Goal: Complete application form

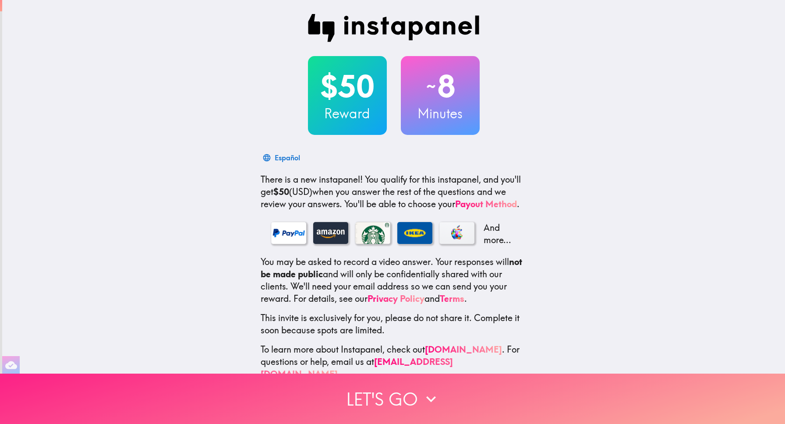
click at [424, 395] on icon "button" at bounding box center [430, 398] width 19 height 19
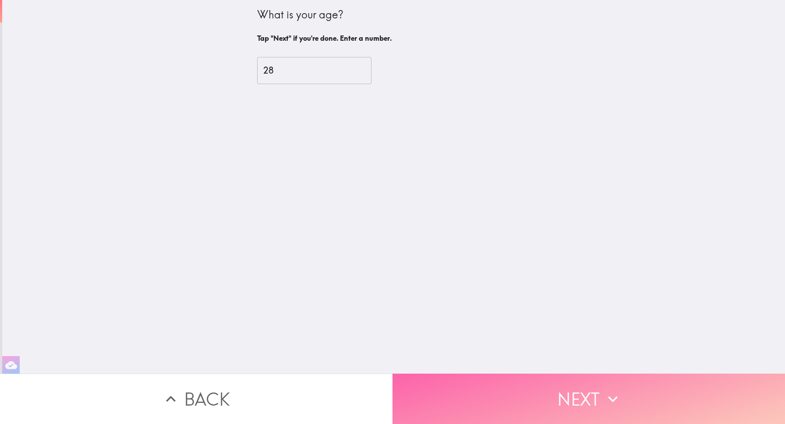
click at [490, 386] on button "Next" at bounding box center [588, 398] width 392 height 50
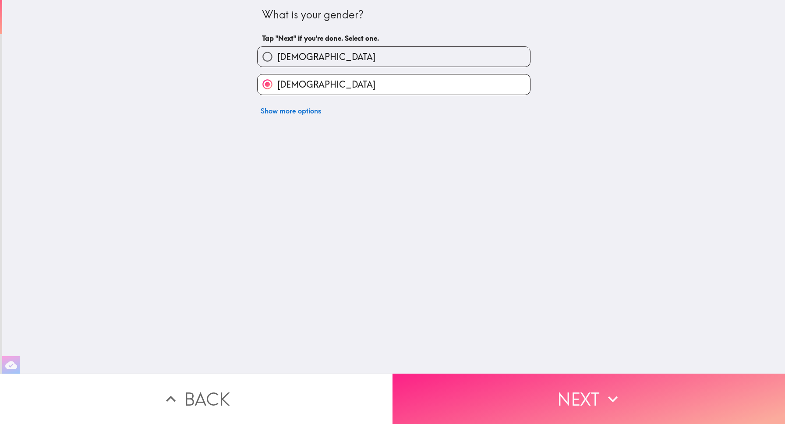
click at [392, 373] on button "Next" at bounding box center [588, 398] width 392 height 50
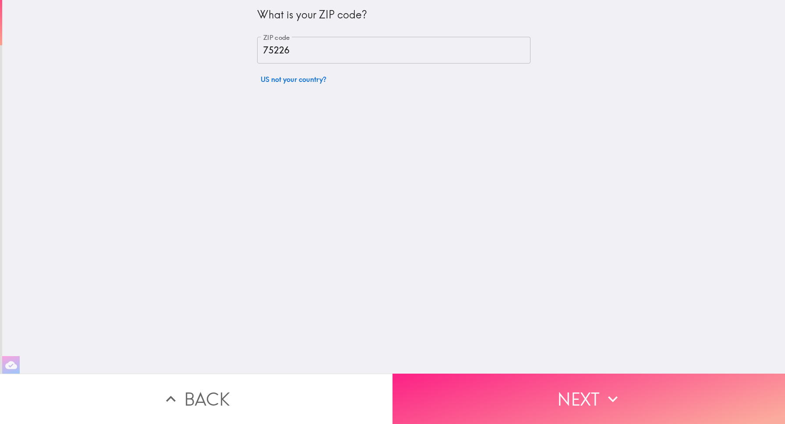
click at [392, 373] on button "Next" at bounding box center [588, 398] width 392 height 50
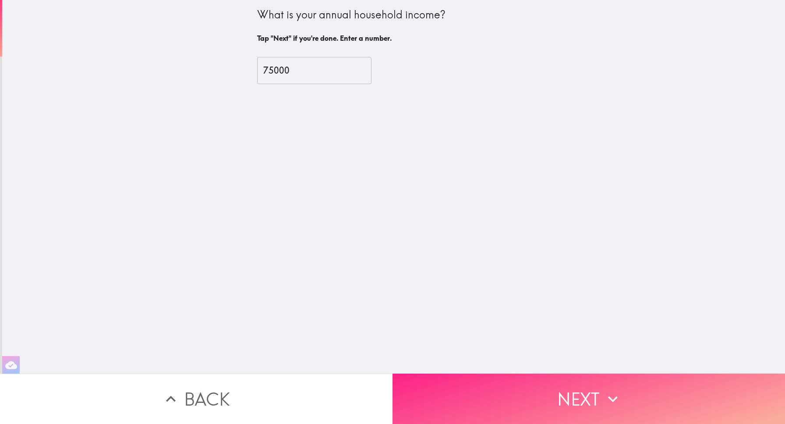
click at [392, 373] on button "Next" at bounding box center [588, 398] width 392 height 50
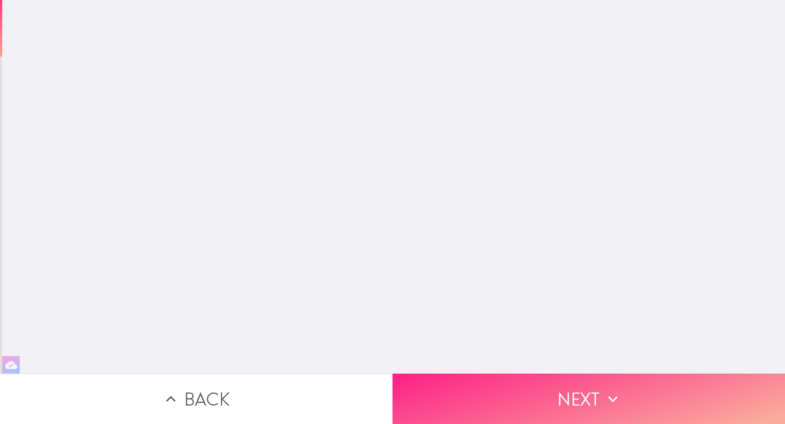
click at [392, 373] on button "Next" at bounding box center [588, 398] width 392 height 50
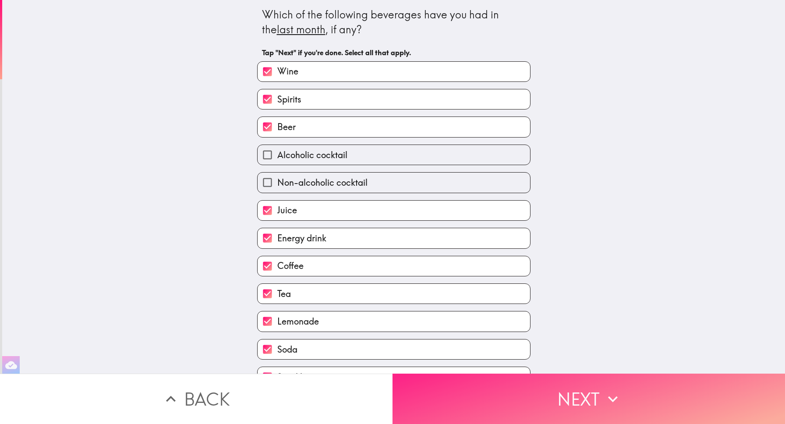
click at [392, 373] on button "Next" at bounding box center [588, 398] width 392 height 50
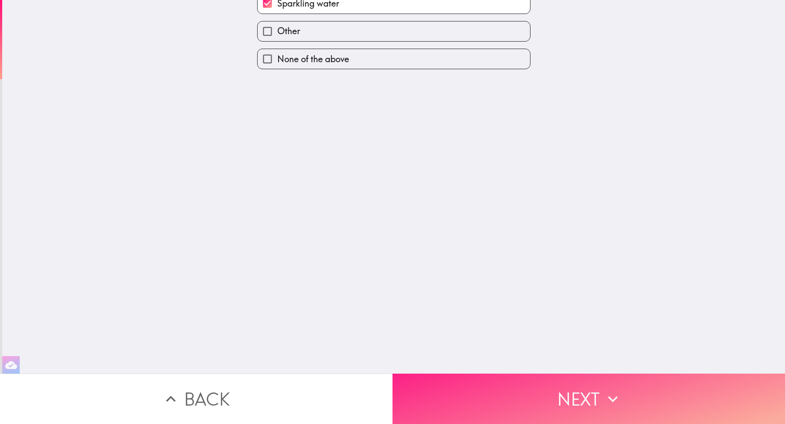
click at [392, 373] on button "Next" at bounding box center [588, 398] width 392 height 50
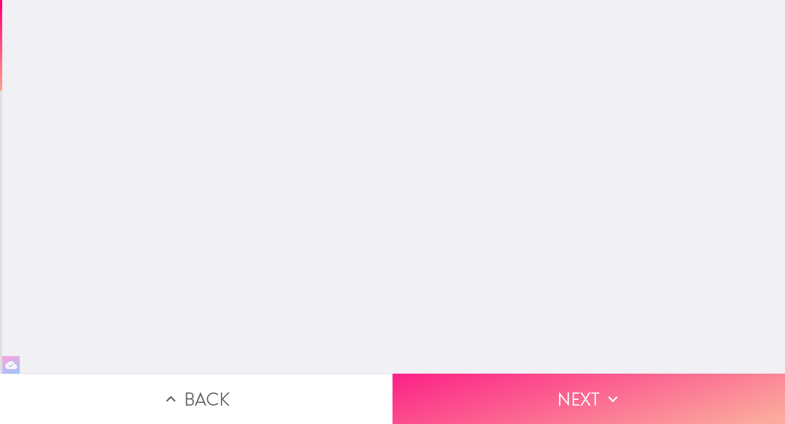
click at [392, 373] on button "Next" at bounding box center [588, 398] width 392 height 50
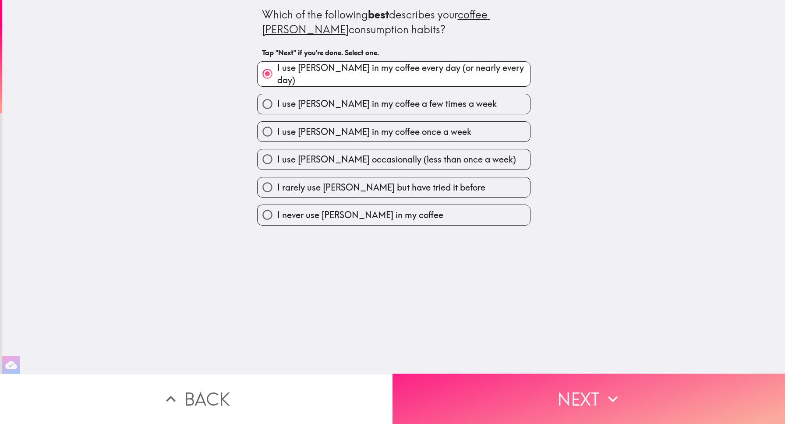
click at [392, 373] on button "Next" at bounding box center [588, 398] width 392 height 50
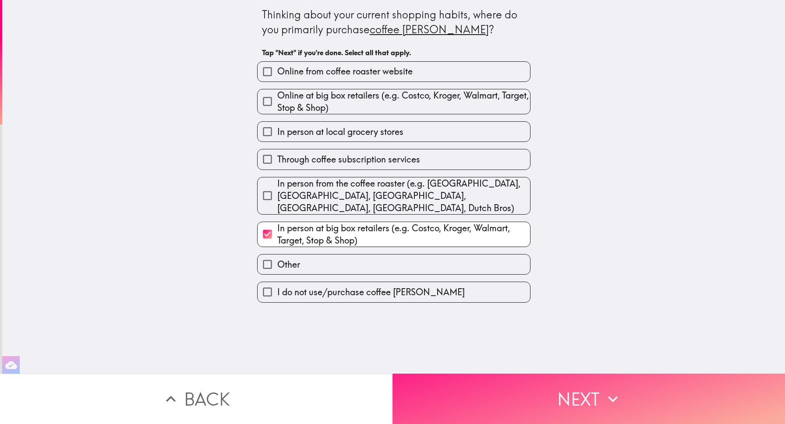
click at [392, 373] on button "Next" at bounding box center [588, 398] width 392 height 50
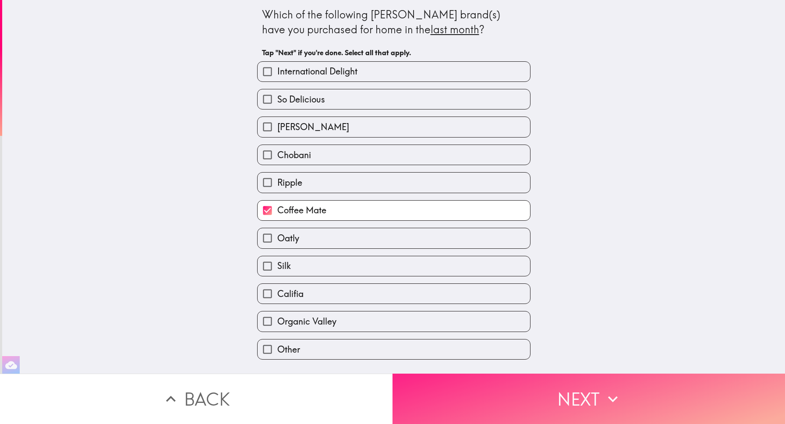
click at [392, 373] on button "Next" at bounding box center [588, 398] width 392 height 50
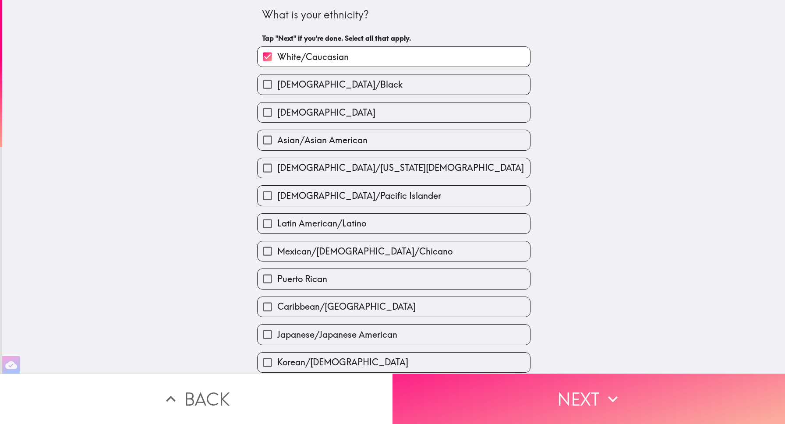
click at [392, 373] on button "Next" at bounding box center [588, 398] width 392 height 50
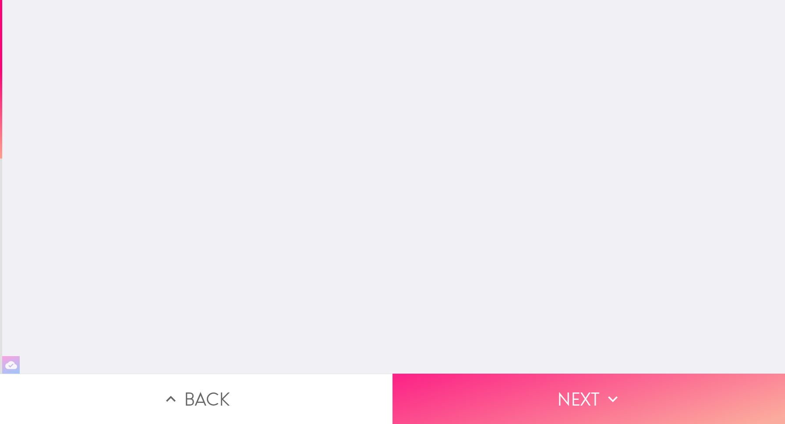
click at [392, 373] on button "Next" at bounding box center [588, 398] width 392 height 50
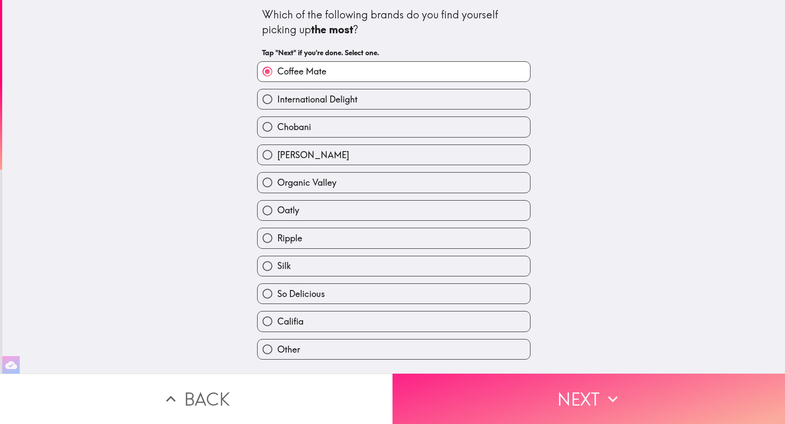
click at [392, 373] on button "Next" at bounding box center [588, 398] width 392 height 50
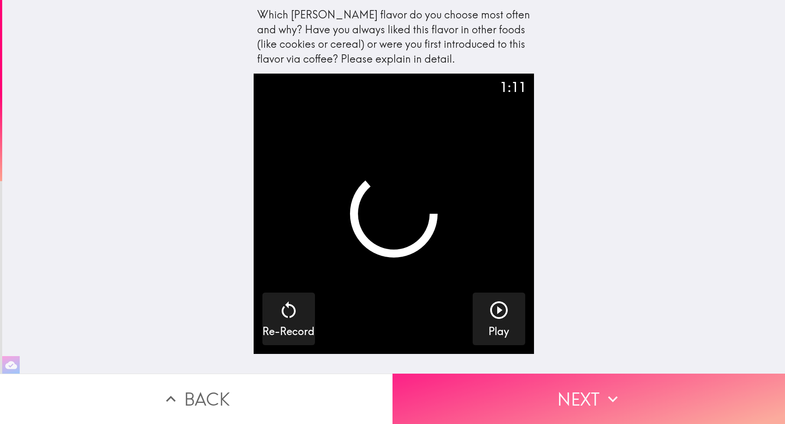
click at [392, 373] on button "Next" at bounding box center [588, 398] width 392 height 50
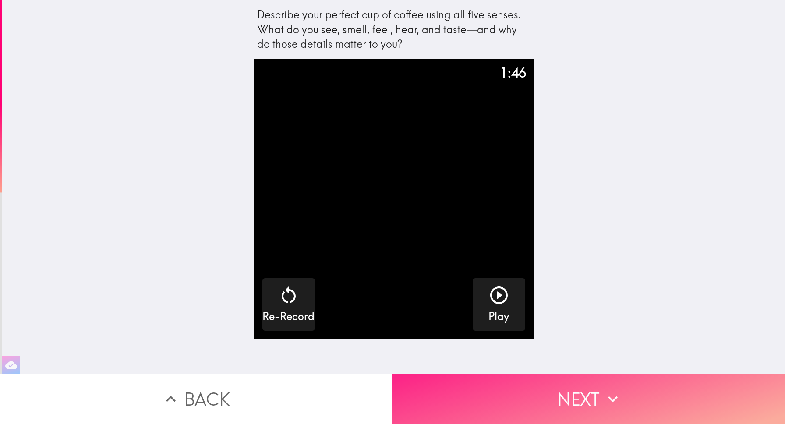
click at [392, 373] on button "Next" at bounding box center [588, 398] width 392 height 50
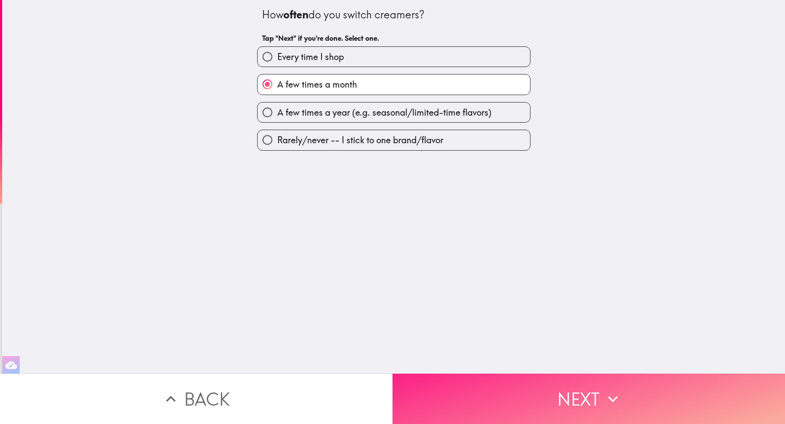
click at [392, 373] on button "Next" at bounding box center [588, 398] width 392 height 50
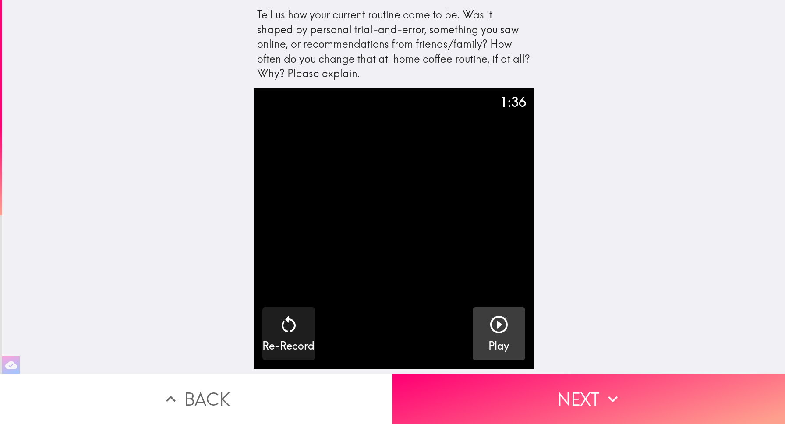
click at [484, 321] on button "Play" at bounding box center [498, 333] width 53 height 53
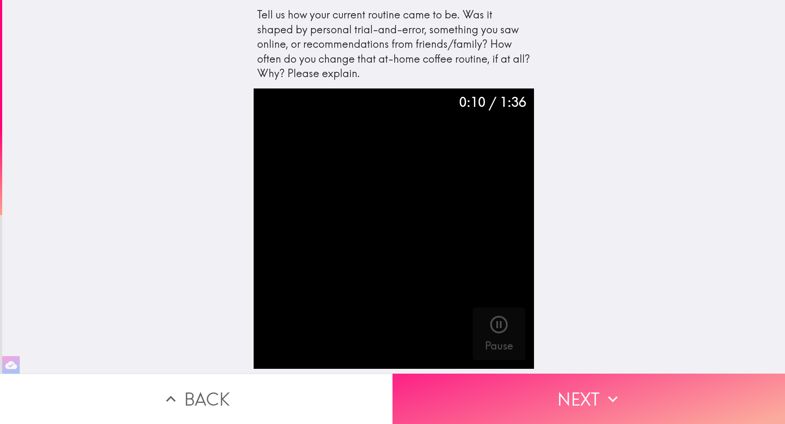
click at [621, 387] on button "Next" at bounding box center [588, 398] width 392 height 50
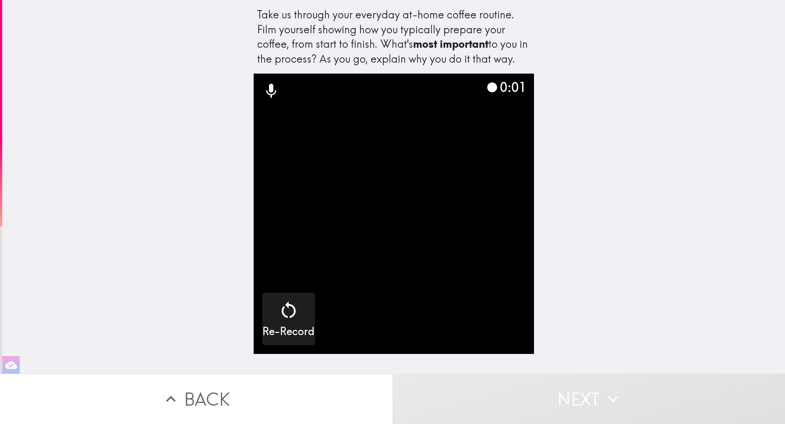
click at [412, 35] on div "Take us through your everyday at-home coffee routine. Film yourself showing how…" at bounding box center [393, 36] width 273 height 59
click at [673, 56] on div "Take us through your everyday at-home coffee routine. Film yourself showing how…" at bounding box center [393, 186] width 782 height 373
click at [386, 53] on div "Take us through your everyday at-home coffee routine. Film yourself showing how…" at bounding box center [393, 36] width 273 height 59
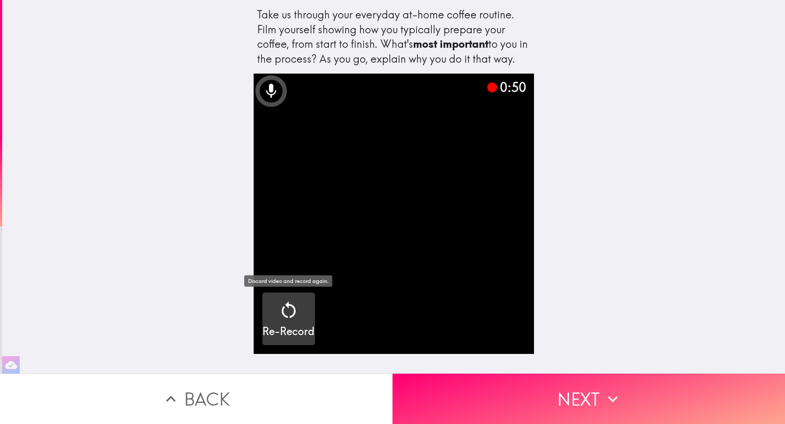
click at [287, 312] on icon "button" at bounding box center [288, 309] width 21 height 21
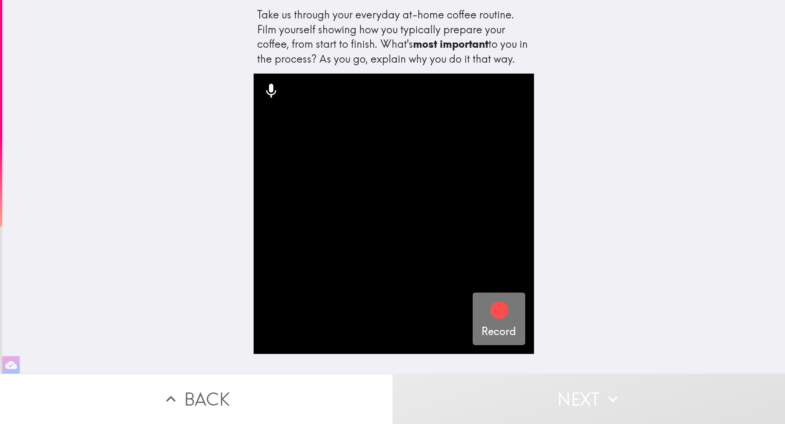
click at [503, 316] on icon "button" at bounding box center [499, 310] width 18 height 18
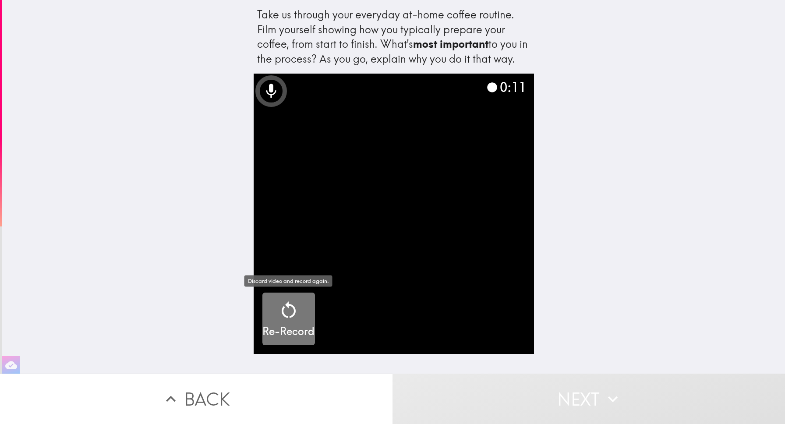
click at [299, 316] on div "Re-Record" at bounding box center [288, 318] width 52 height 39
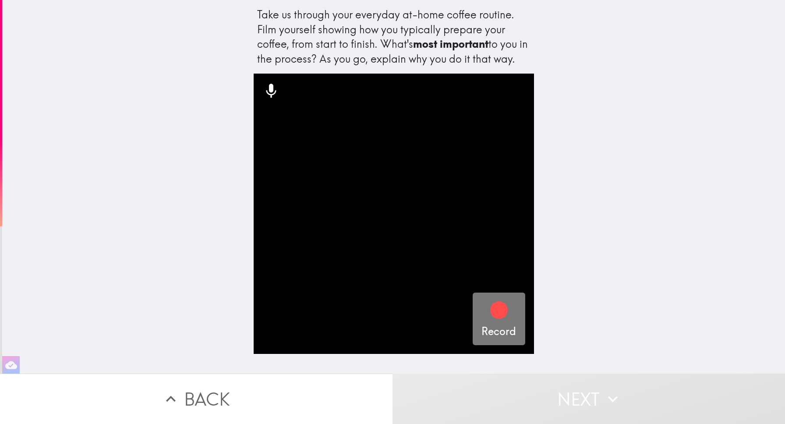
click at [518, 338] on button "Record" at bounding box center [498, 318] width 53 height 53
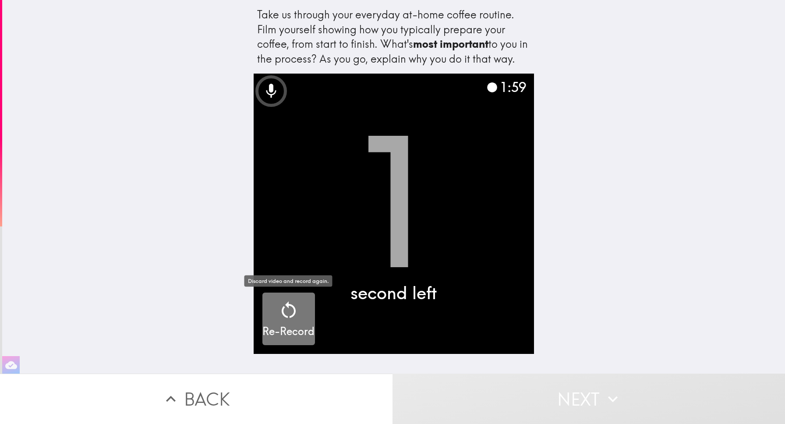
click at [283, 319] on icon "button" at bounding box center [288, 309] width 21 height 21
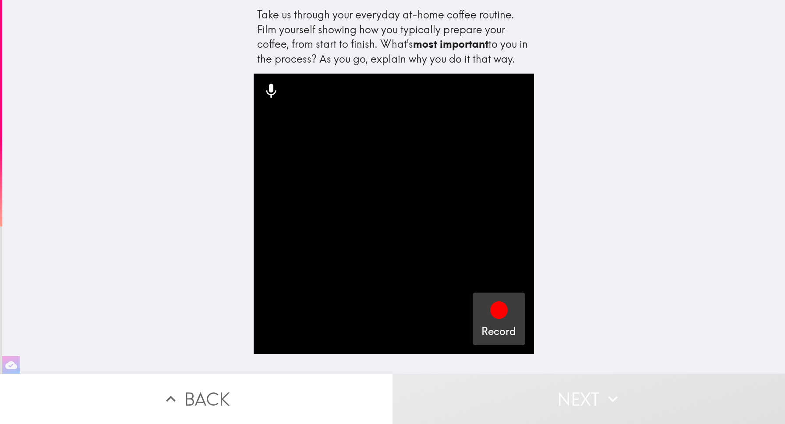
click at [497, 321] on div "button" at bounding box center [498, 311] width 21 height 25
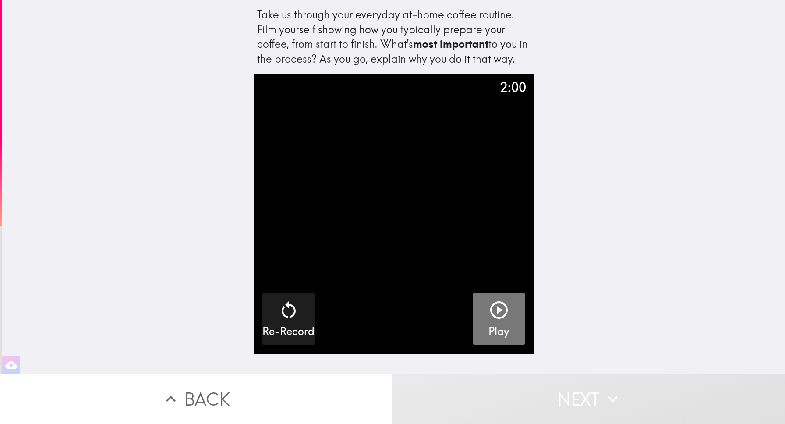
click at [520, 317] on button "Play" at bounding box center [498, 318] width 53 height 53
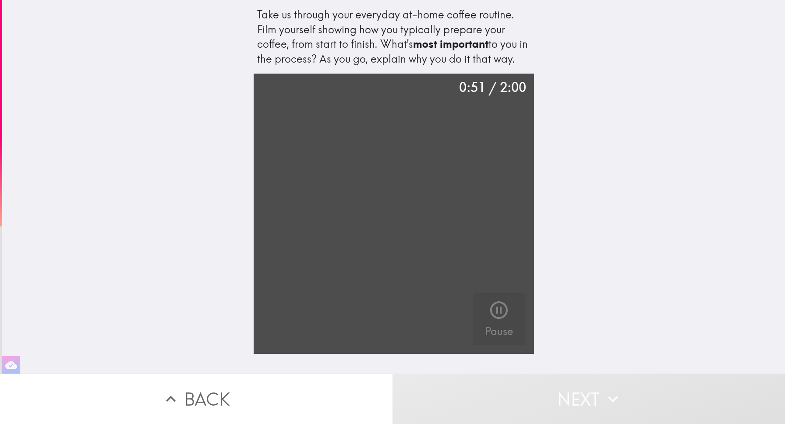
click at [405, 237] on video "button" at bounding box center [394, 214] width 280 height 280
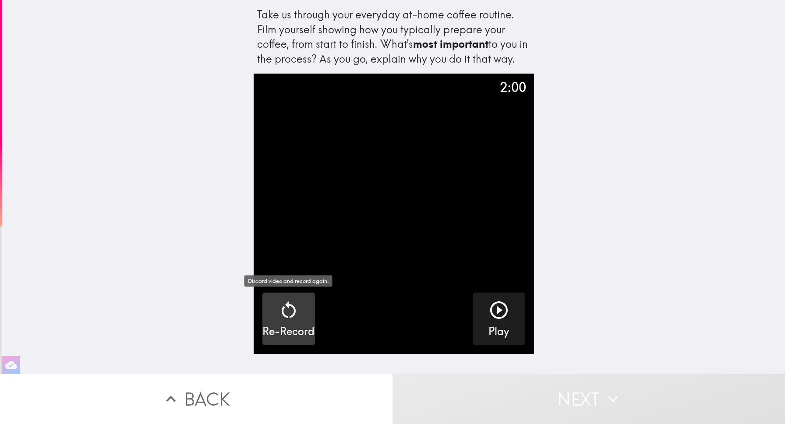
click at [265, 310] on div "Re-Record" at bounding box center [288, 318] width 52 height 39
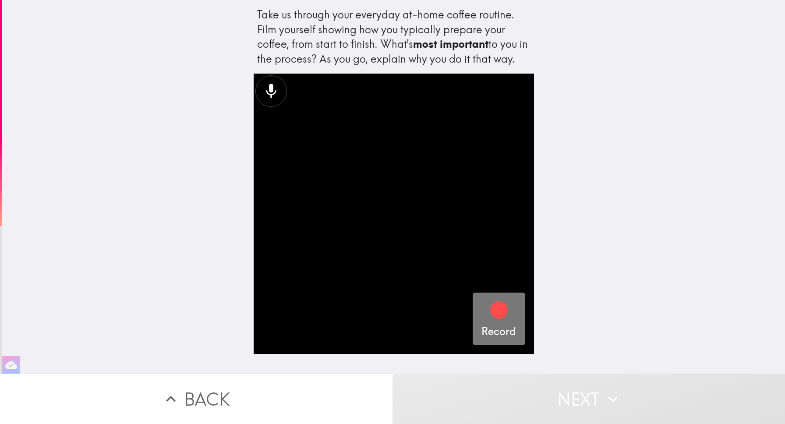
click at [521, 301] on button "Record" at bounding box center [498, 318] width 53 height 53
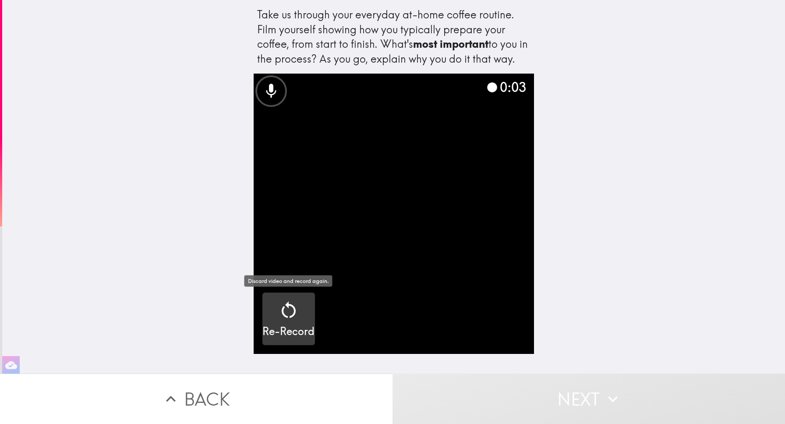
click at [313, 337] on h5 "Re-Record" at bounding box center [288, 331] width 52 height 15
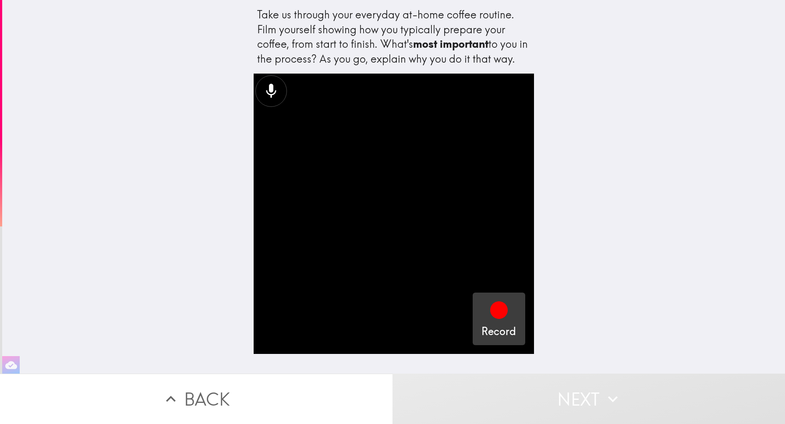
click at [514, 314] on div "Record" at bounding box center [498, 318] width 35 height 39
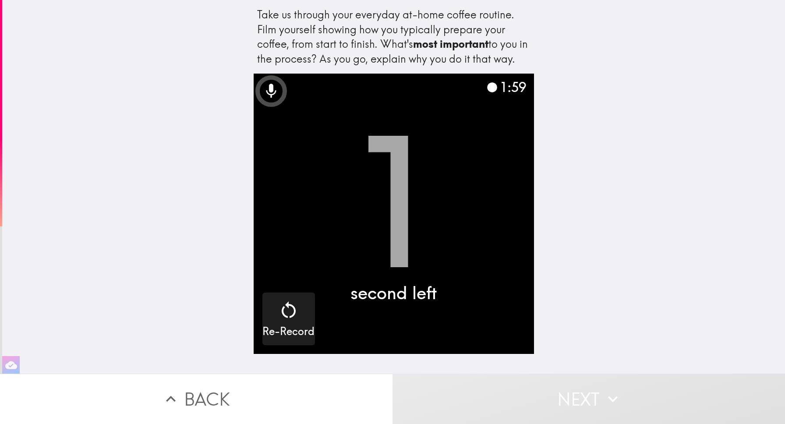
click at [402, 243] on video "button" at bounding box center [394, 214] width 280 height 280
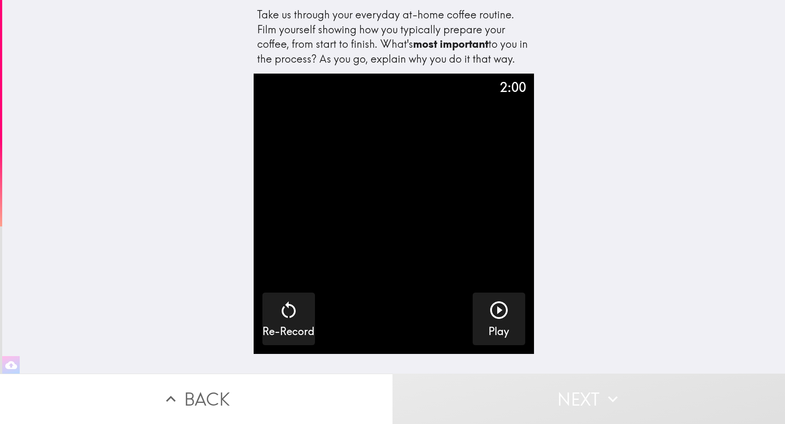
click at [545, 399] on button "Next" at bounding box center [588, 398] width 392 height 50
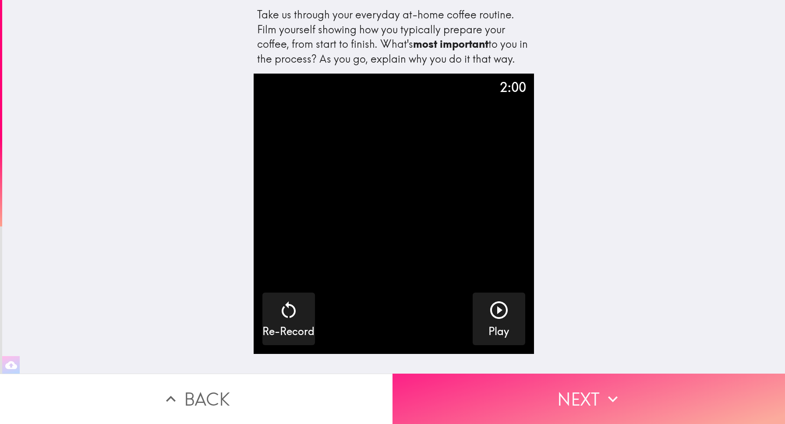
click at [545, 399] on button "Next" at bounding box center [588, 398] width 392 height 50
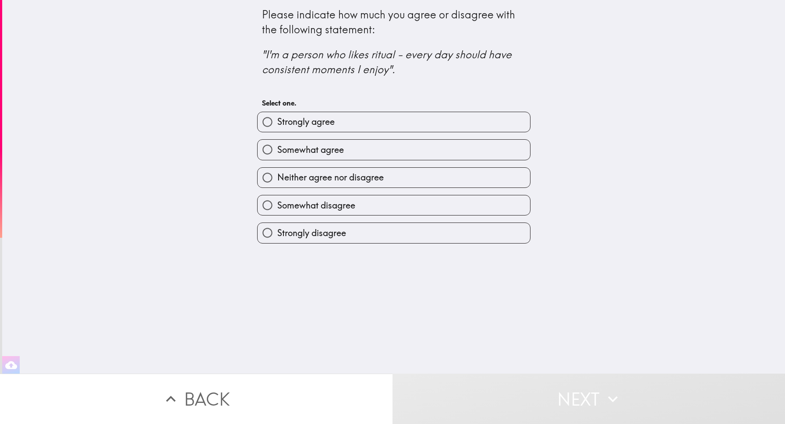
click at [363, 56] on icon ""I'm a person who likes ritual - every day should have consistent moments I enj…" at bounding box center [388, 62] width 252 height 28
click at [363, 53] on icon ""I'm a person who likes ritual - every day should have consistent moments I enj…" at bounding box center [388, 62] width 252 height 28
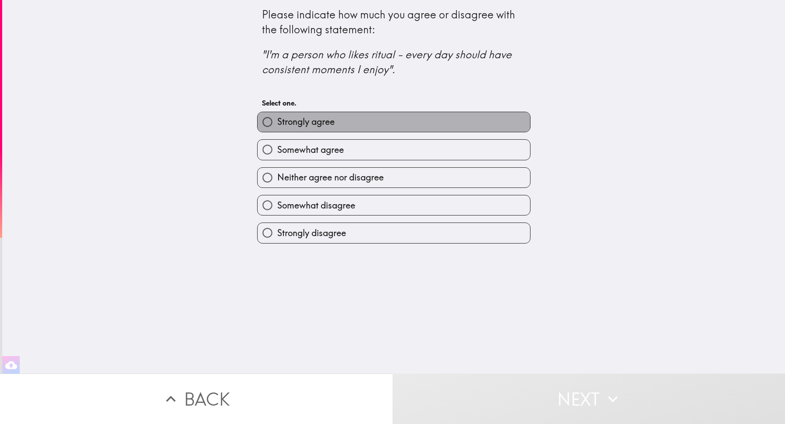
click at [329, 116] on label "Strongly agree" at bounding box center [393, 122] width 272 height 20
click at [277, 116] on input "Strongly agree" at bounding box center [267, 122] width 20 height 20
radio input "true"
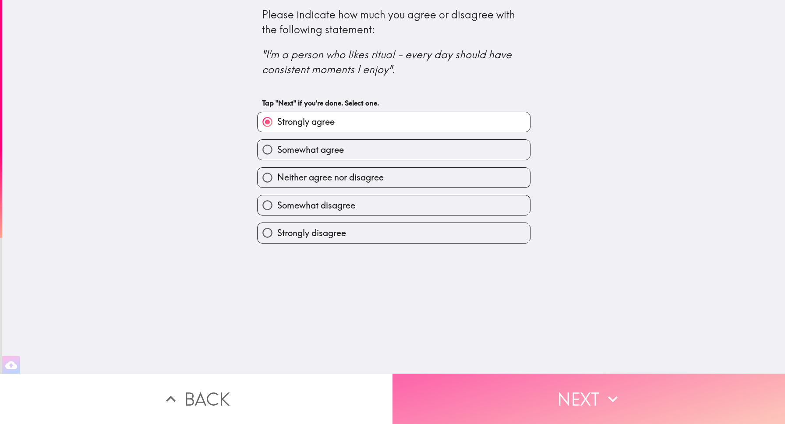
click at [545, 377] on button "Next" at bounding box center [588, 398] width 392 height 50
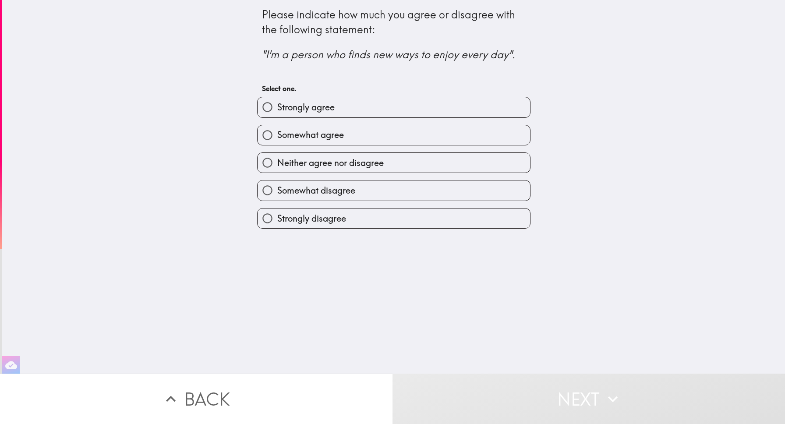
click at [331, 59] on icon ""I'm a person who finds new ways to enjoy every day"." at bounding box center [388, 54] width 253 height 13
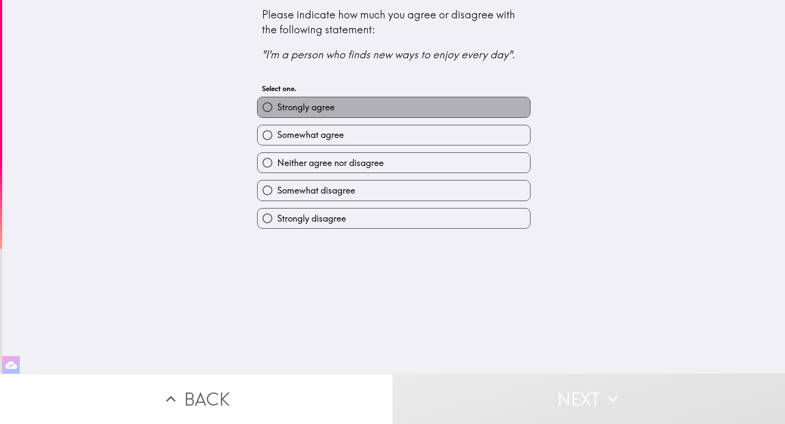
click at [355, 102] on label "Strongly agree" at bounding box center [393, 107] width 272 height 20
click at [277, 102] on input "Strongly agree" at bounding box center [267, 107] width 20 height 20
radio input "true"
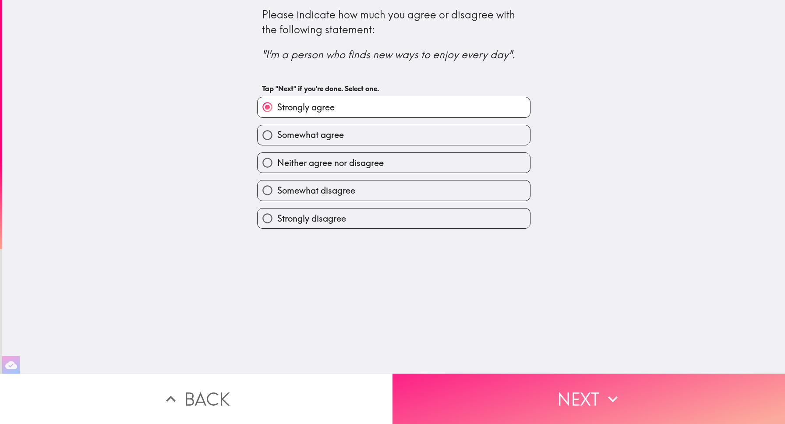
click at [510, 382] on button "Next" at bounding box center [588, 398] width 392 height 50
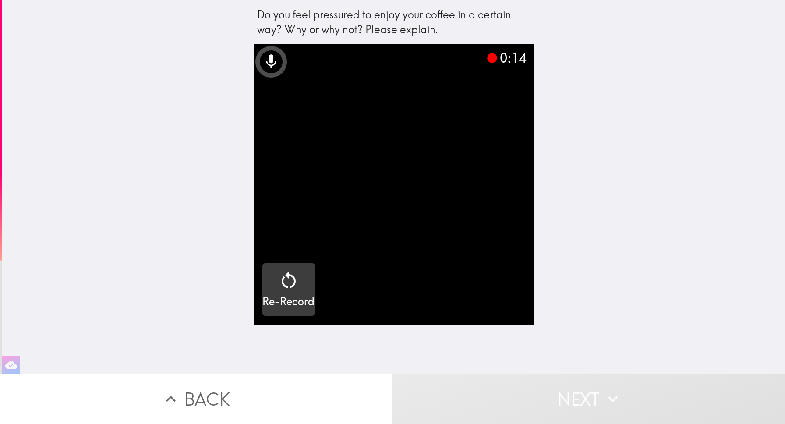
click at [305, 271] on div "Re-Record" at bounding box center [288, 289] width 52 height 39
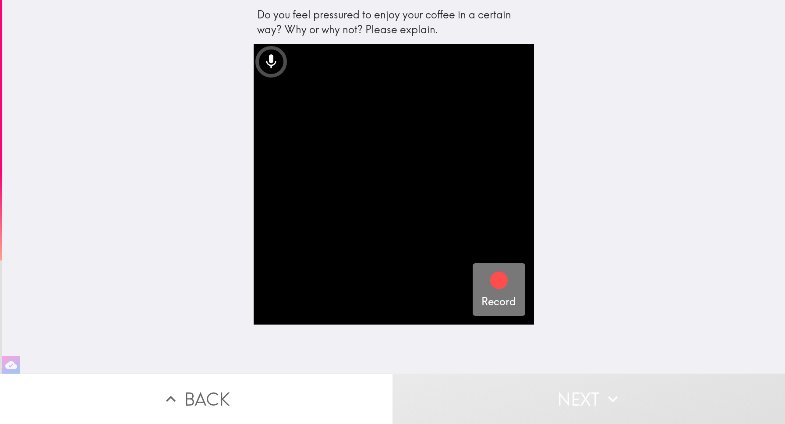
click at [481, 299] on h5 "Record" at bounding box center [498, 301] width 35 height 15
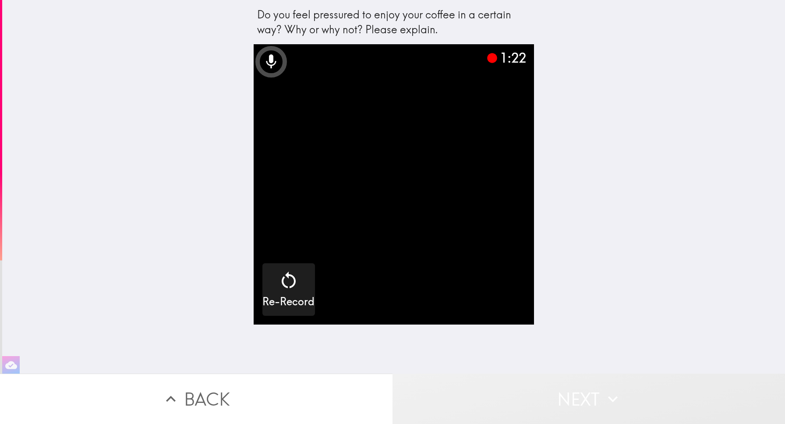
click at [619, 415] on button "Next" at bounding box center [588, 398] width 392 height 50
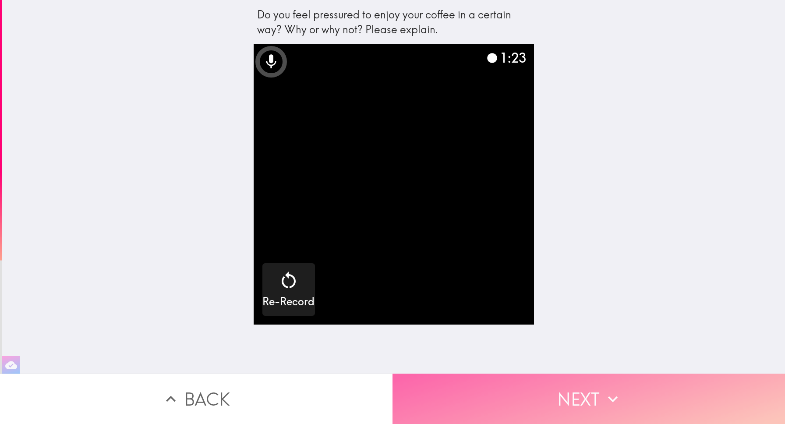
click at [570, 405] on button "Next" at bounding box center [588, 398] width 392 height 50
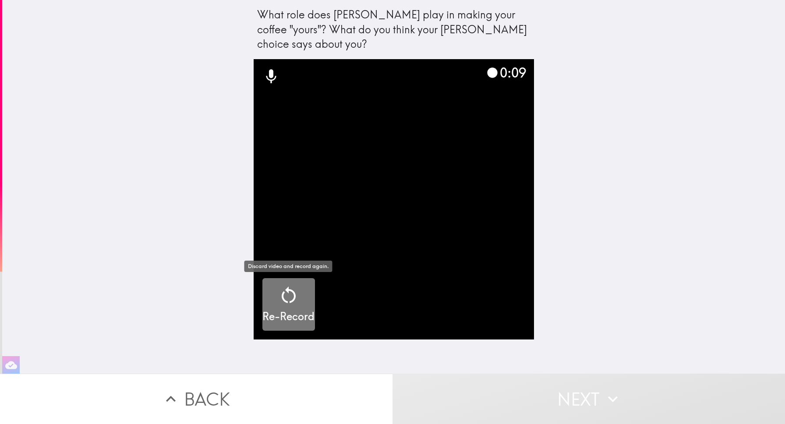
click at [288, 318] on h5 "Re-Record" at bounding box center [288, 316] width 52 height 15
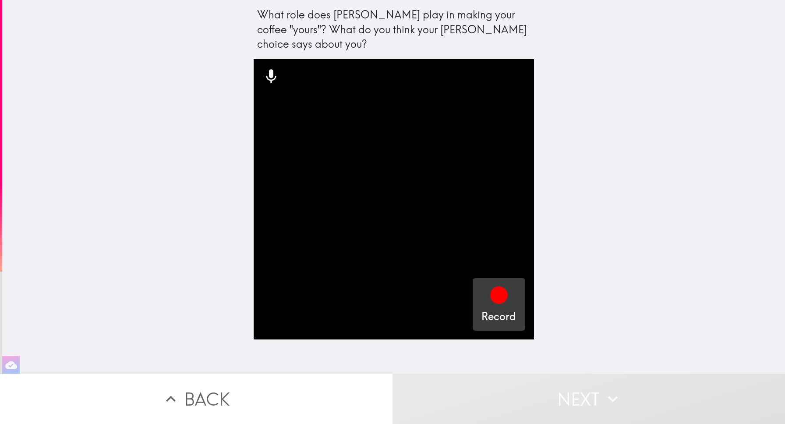
click at [502, 307] on div "button" at bounding box center [498, 297] width 21 height 25
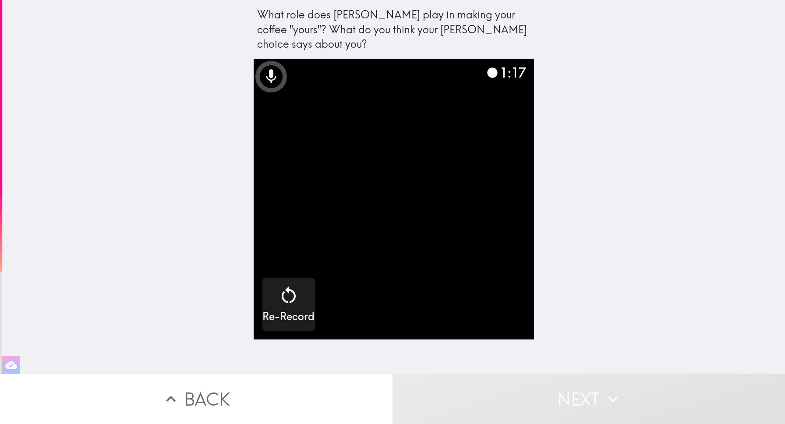
click at [399, 196] on video "button" at bounding box center [394, 199] width 280 height 280
click at [611, 392] on icon "button" at bounding box center [612, 398] width 19 height 19
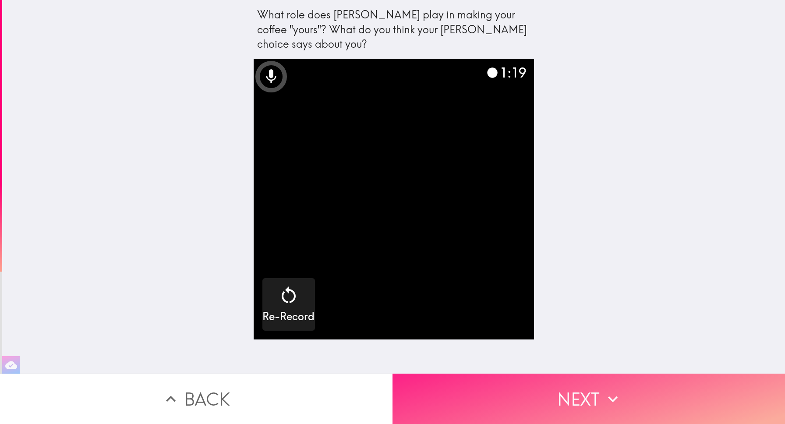
click at [618, 402] on icon "button" at bounding box center [612, 398] width 19 height 19
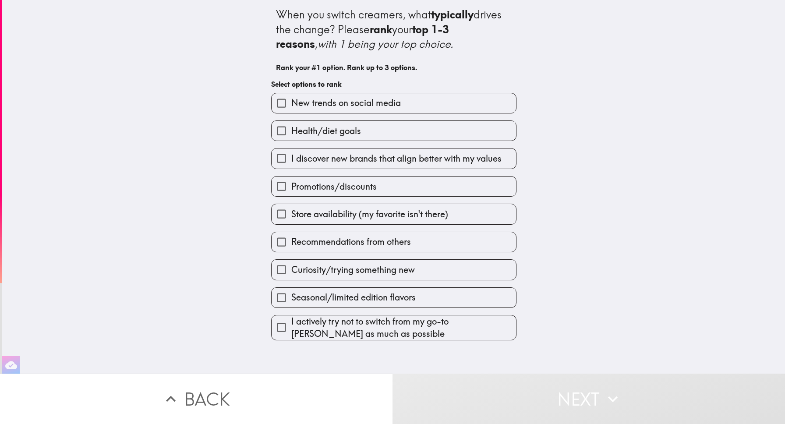
click at [398, 239] on span "Recommendations from others" at bounding box center [351, 242] width 120 height 12
click at [291, 239] on input "Recommendations from others" at bounding box center [281, 242] width 20 height 20
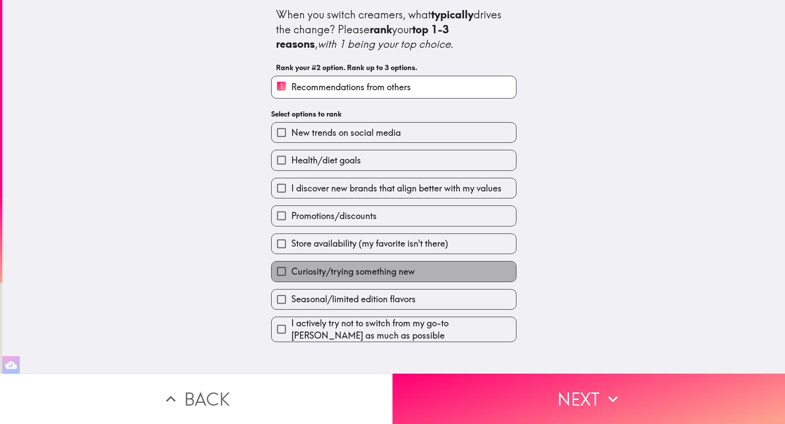
click at [382, 264] on label "Curiosity/trying something new" at bounding box center [393, 271] width 244 height 20
click at [291, 264] on input "Curiosity/trying something new" at bounding box center [281, 271] width 20 height 20
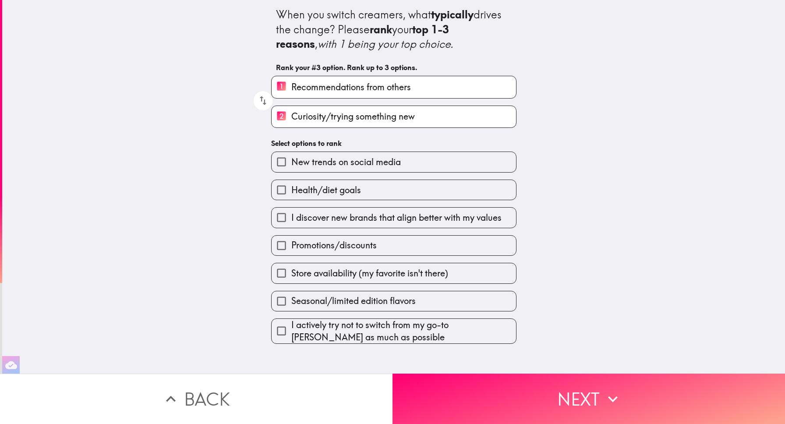
click at [365, 294] on label "Seasonal/limited edition flavors" at bounding box center [393, 301] width 244 height 20
click at [291, 294] on input "Seasonal/limited edition flavors" at bounding box center [281, 301] width 20 height 20
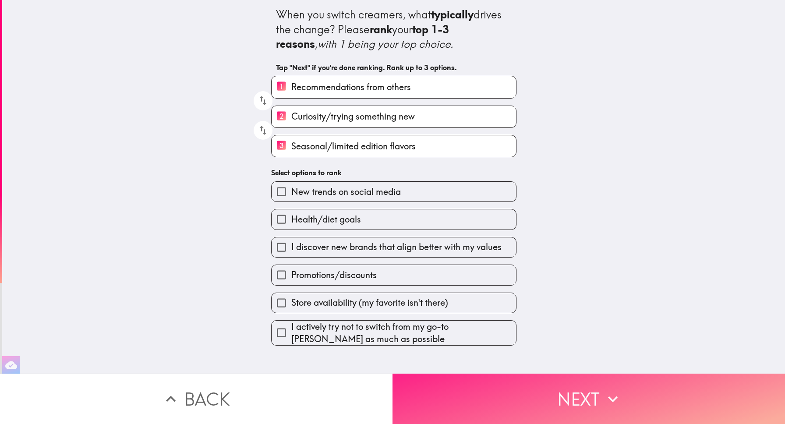
click at [504, 417] on button "Next" at bounding box center [588, 398] width 392 height 50
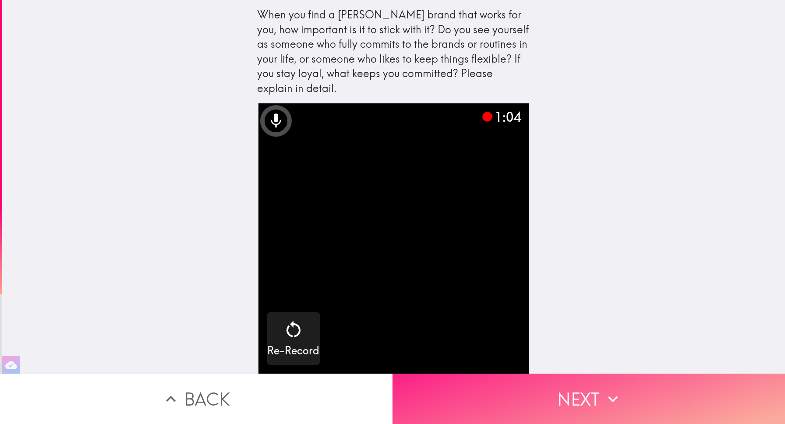
click at [553, 394] on button "Next" at bounding box center [588, 398] width 392 height 50
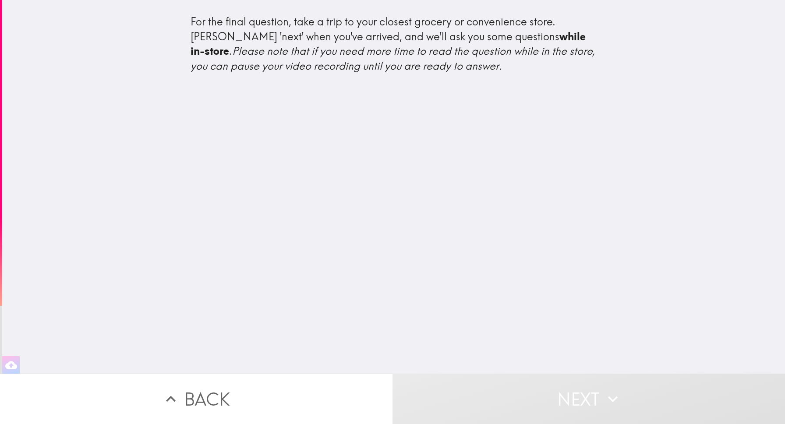
click at [361, 70] on icon "Please note that if you need more time to read the question while in the store,…" at bounding box center [393, 58] width 407 height 28
drag, startPoint x: 202, startPoint y: 31, endPoint x: 448, endPoint y: 32, distance: 245.6
click at [448, 32] on div "For the final question, take a trip to your closest grocery or convenience stor…" at bounding box center [393, 43] width 406 height 59
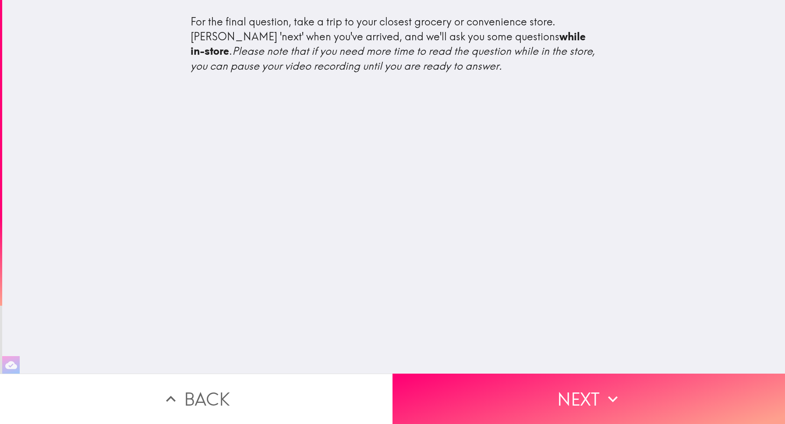
click at [563, 122] on div "For the final question, take a trip to your closest grocery or convenience stor…" at bounding box center [393, 186] width 782 height 373
click at [569, 167] on div "For the final question, take a trip to your closest grocery or convenience stor…" at bounding box center [393, 186] width 782 height 373
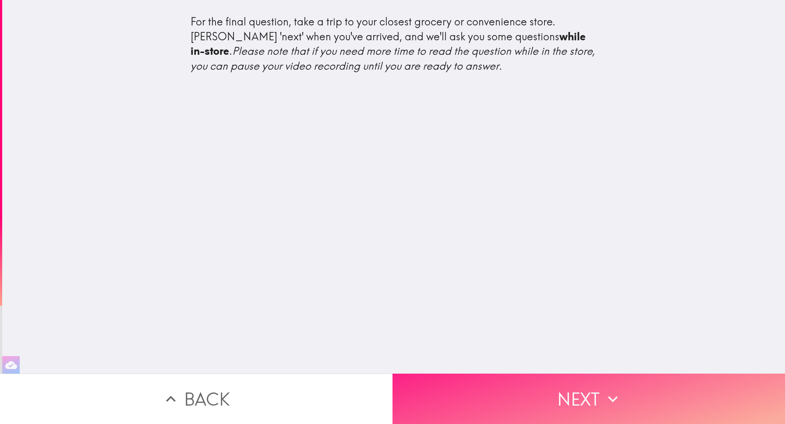
click at [655, 383] on button "Next" at bounding box center [588, 398] width 392 height 50
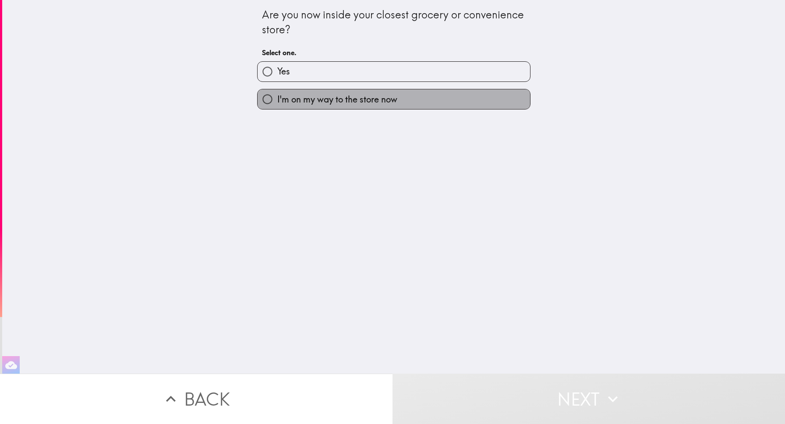
click at [411, 100] on label "I'm on my way to the store now" at bounding box center [393, 99] width 272 height 20
click at [277, 100] on input "I'm on my way to the store now" at bounding box center [267, 99] width 20 height 20
radio input "true"
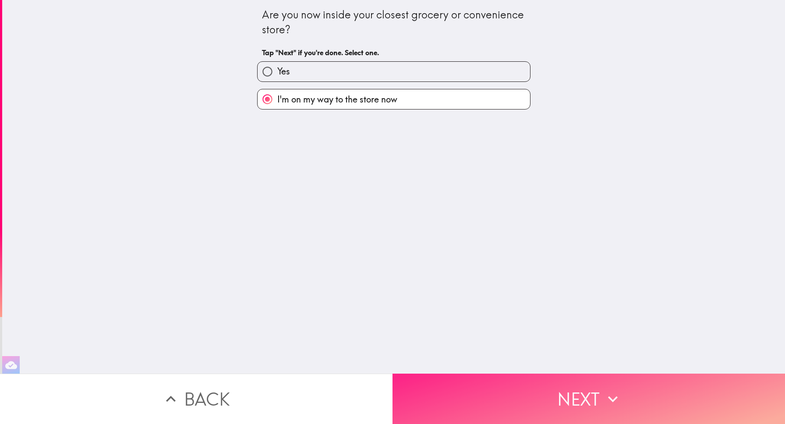
click at [516, 381] on button "Next" at bounding box center [588, 398] width 392 height 50
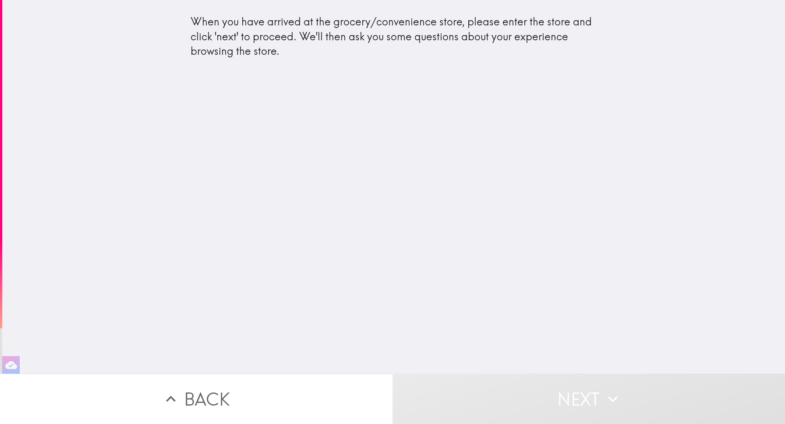
click at [335, 18] on div "When you have arrived at the grocery/convenience store, please enter the store …" at bounding box center [393, 36] width 406 height 44
click at [346, 60] on div "When you have arrived at the grocery/convenience store, please enter the store …" at bounding box center [393, 40] width 420 height 66
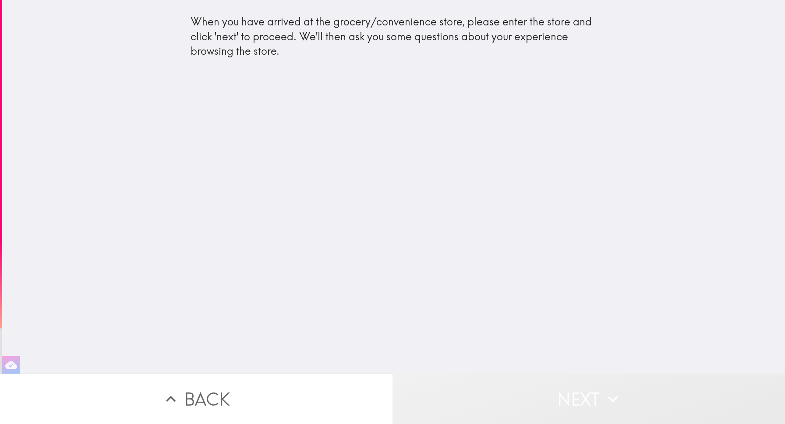
click at [511, 400] on button "Next" at bounding box center [588, 398] width 392 height 50
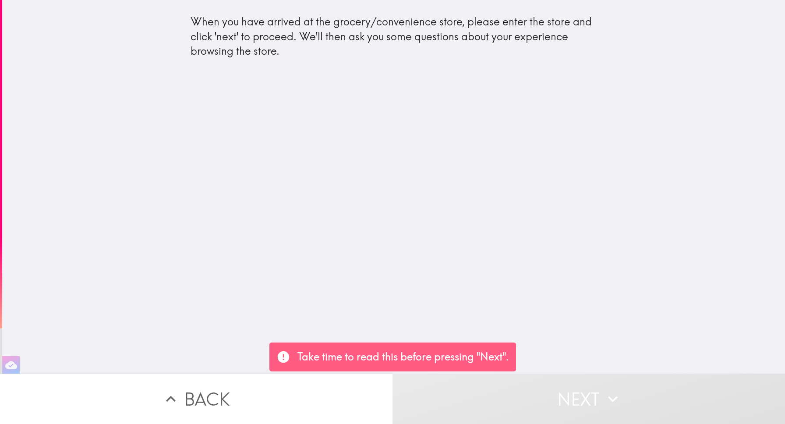
click at [567, 393] on button "Next" at bounding box center [588, 398] width 392 height 50
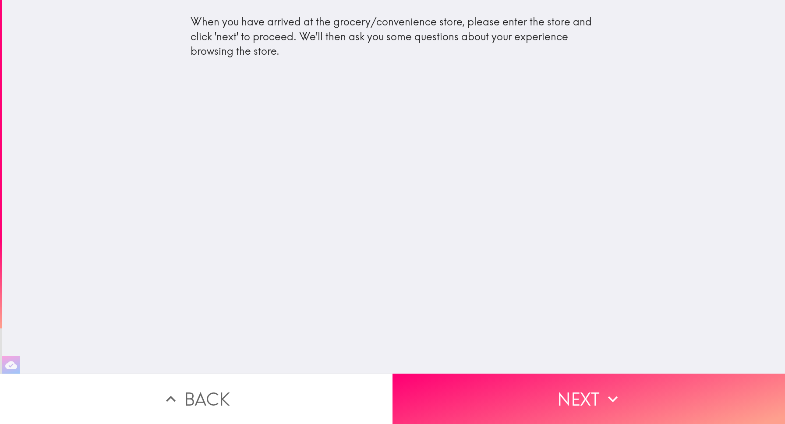
click at [462, 193] on div "When you have arrived at the grocery/convenience store, please enter the store …" at bounding box center [393, 186] width 782 height 373
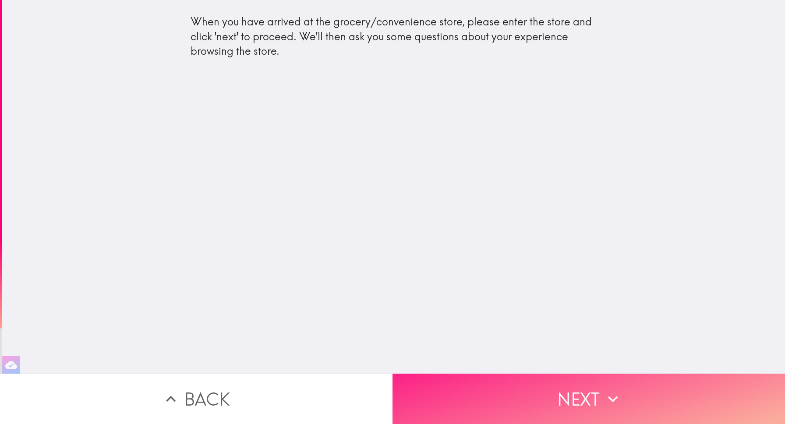
click at [552, 403] on button "Next" at bounding box center [588, 398] width 392 height 50
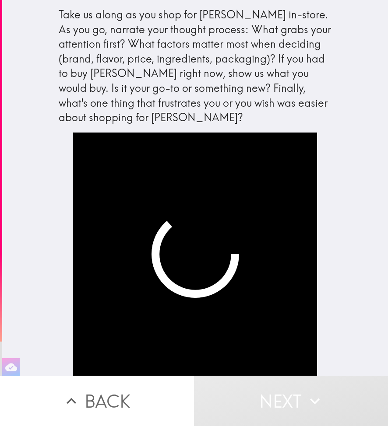
click at [279, 58] on div "Take us along as you shop for [PERSON_NAME] in-store. As you go, narrate your t…" at bounding box center [195, 66] width 273 height 118
click at [272, 165] on video "button" at bounding box center [194, 254] width 243 height 243
click at [298, 36] on div "Take us along as you shop for [PERSON_NAME] in-store. As you go, narrate your t…" at bounding box center [195, 66] width 273 height 118
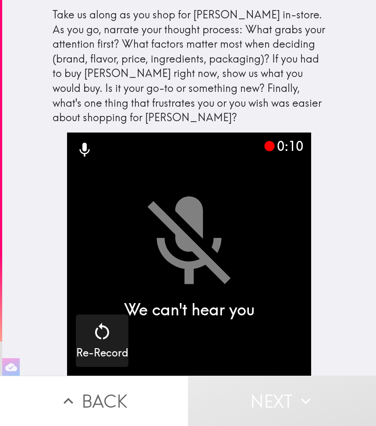
click at [218, 64] on div "Take us along as you shop for [PERSON_NAME] in-store. As you go, narrate your t…" at bounding box center [189, 66] width 273 height 118
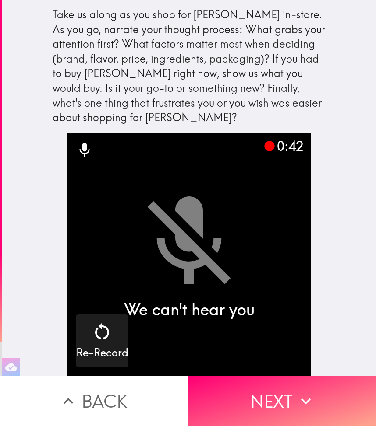
click at [291, 95] on div "Take us along as you shop for [PERSON_NAME] in-store. As you go, narrate your t…" at bounding box center [189, 66] width 273 height 118
click at [259, 113] on div "Take us along as you shop for [PERSON_NAME] in-store. As you go, narrate your t…" at bounding box center [189, 66] width 273 height 118
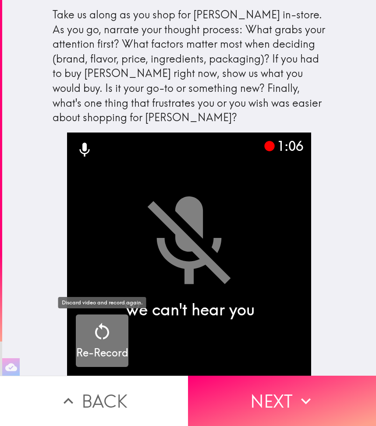
click at [99, 345] on div "button" at bounding box center [102, 333] width 21 height 25
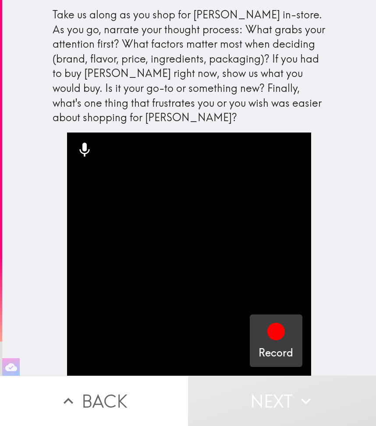
click at [285, 342] on div "button" at bounding box center [275, 333] width 21 height 25
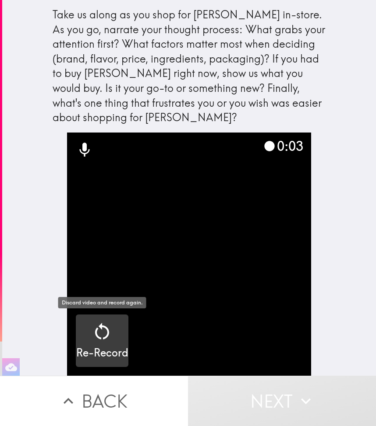
click at [103, 341] on icon "button" at bounding box center [102, 331] width 21 height 21
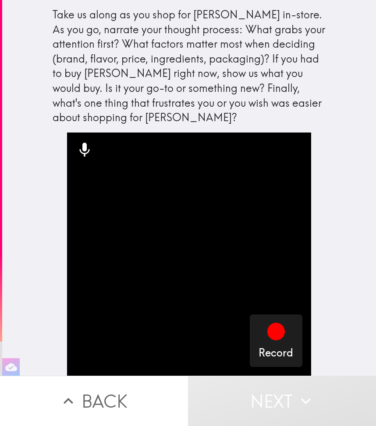
click at [346, 85] on div "Take us along as you shop for creamer in-store. As you go, narrate your thought…" at bounding box center [188, 188] width 373 height 376
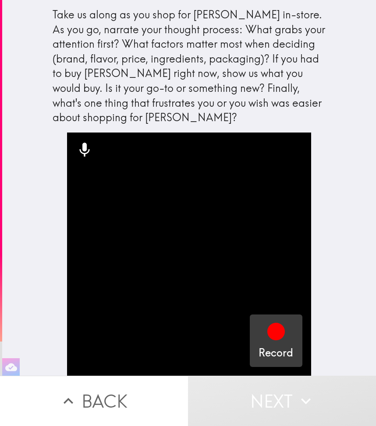
click at [293, 336] on button "Record" at bounding box center [276, 341] width 53 height 53
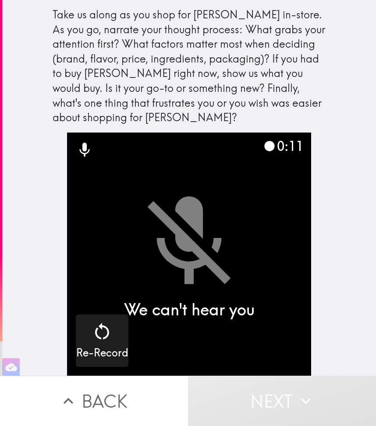
click at [207, 249] on video "button" at bounding box center [188, 254] width 243 height 243
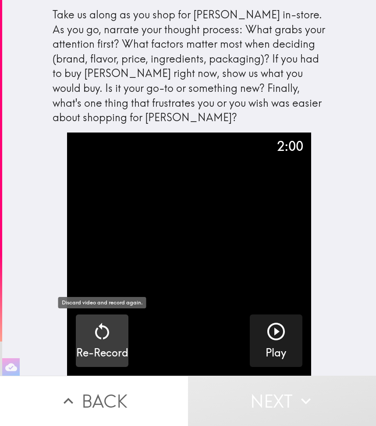
click at [103, 342] on div "button" at bounding box center [102, 333] width 21 height 25
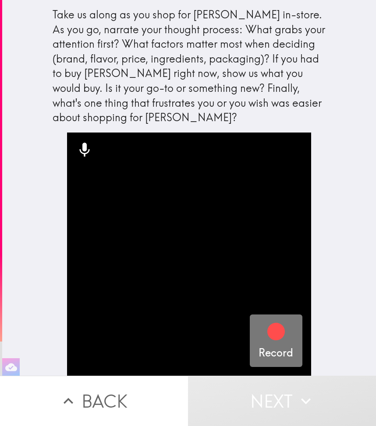
click at [294, 340] on button "Record" at bounding box center [276, 341] width 53 height 53
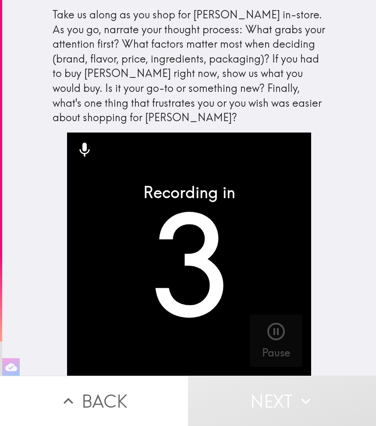
click at [321, 84] on div "Take us along as you shop for [PERSON_NAME] in-store. As you go, narrate your t…" at bounding box center [189, 66] width 273 height 118
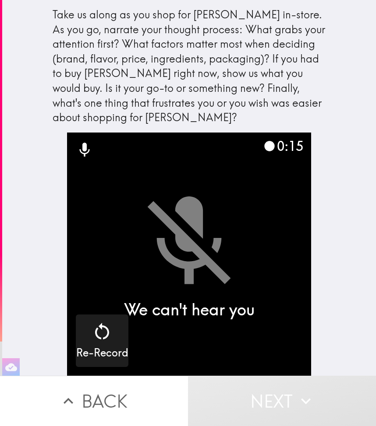
click at [205, 236] on video "button" at bounding box center [188, 254] width 243 height 243
click at [216, 106] on div "Take us along as you shop for [PERSON_NAME] in-store. As you go, narrate your t…" at bounding box center [189, 66] width 273 height 118
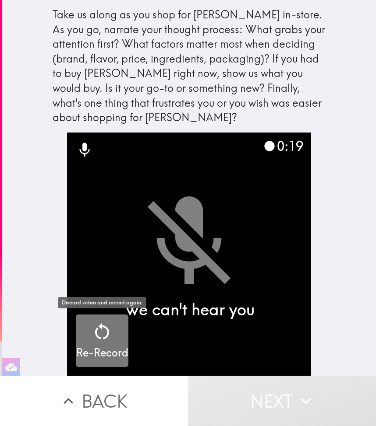
click at [102, 324] on icon "button" at bounding box center [102, 331] width 21 height 21
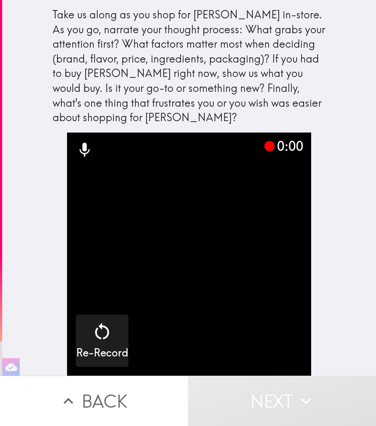
click at [88, 150] on icon at bounding box center [85, 150] width 18 height 18
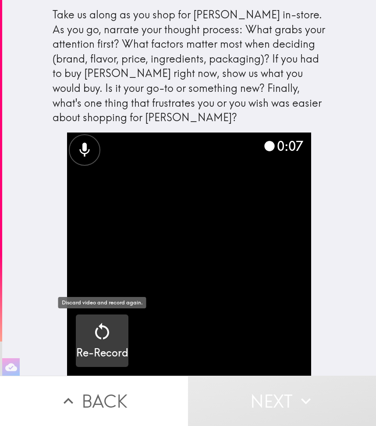
click at [112, 342] on icon "button" at bounding box center [102, 331] width 21 height 21
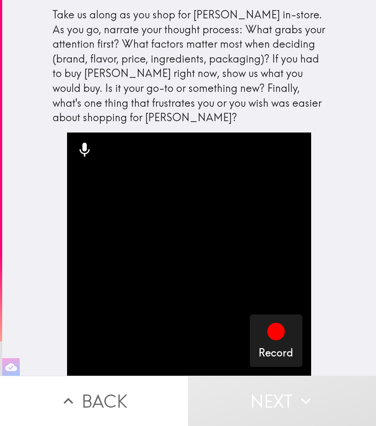
click at [155, 67] on div "Take us along as you shop for [PERSON_NAME] in-store. As you go, narrate your t…" at bounding box center [189, 66] width 273 height 118
drag, startPoint x: 56, startPoint y: 17, endPoint x: 262, endPoint y: 72, distance: 213.6
click at [262, 72] on div "Take us along as you shop for [PERSON_NAME] in-store. As you go, narrate your t…" at bounding box center [189, 66] width 273 height 118
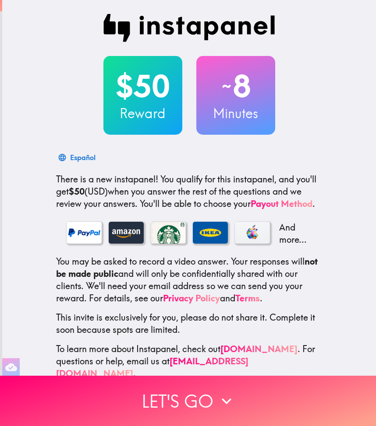
click at [154, 111] on h3 "Reward" at bounding box center [142, 113] width 79 height 18
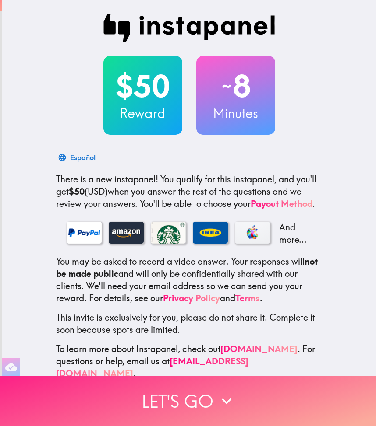
click at [226, 416] on button "Let's go" at bounding box center [188, 401] width 376 height 50
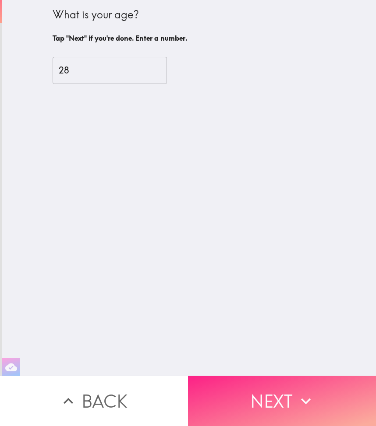
click at [226, 416] on button "Next" at bounding box center [282, 401] width 188 height 50
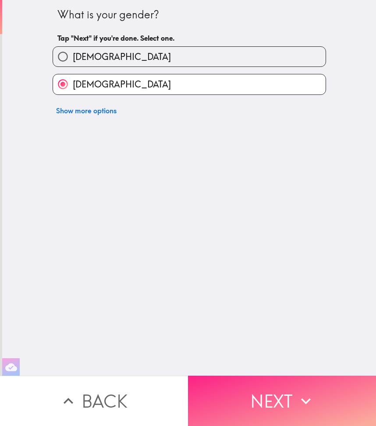
click at [188, 376] on button "Next" at bounding box center [282, 401] width 188 height 50
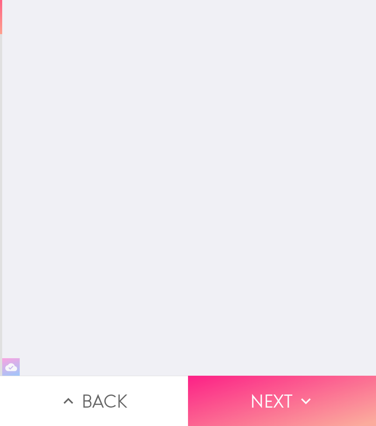
click at [188, 376] on button "Next" at bounding box center [282, 401] width 188 height 50
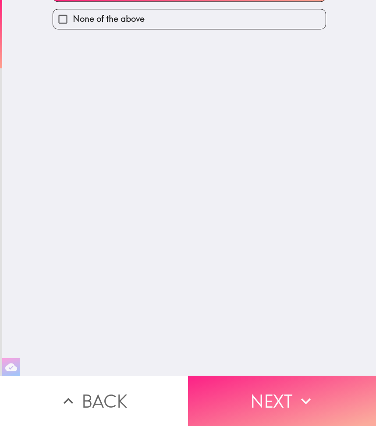
click at [188, 376] on button "Next" at bounding box center [282, 401] width 188 height 50
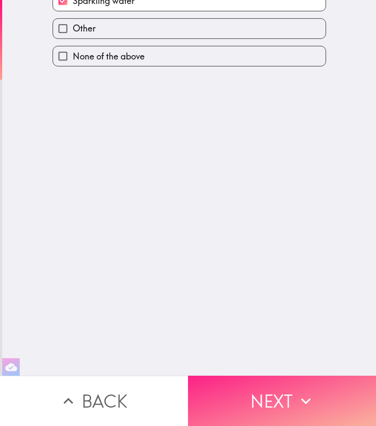
click at [188, 376] on button "Next" at bounding box center [282, 401] width 188 height 50
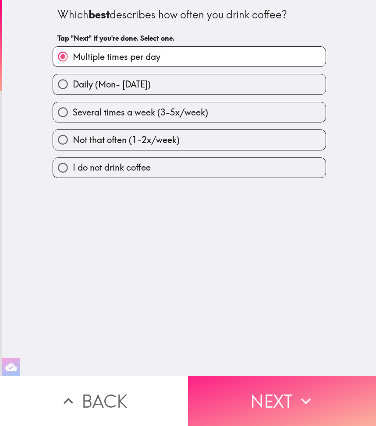
click at [188, 376] on button "Next" at bounding box center [282, 401] width 188 height 50
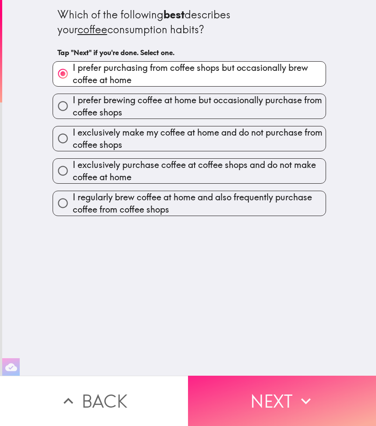
click at [188, 376] on button "Next" at bounding box center [282, 401] width 188 height 50
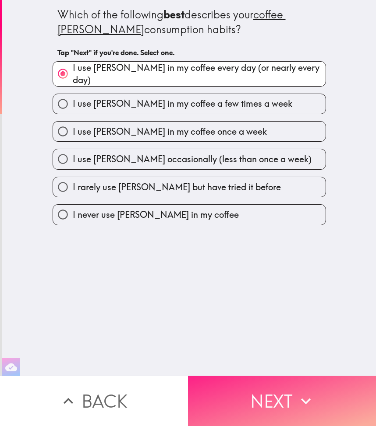
click at [188, 376] on button "Next" at bounding box center [282, 401] width 188 height 50
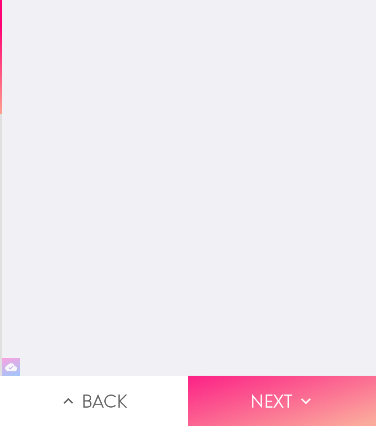
click at [188, 376] on button "Next" at bounding box center [282, 401] width 188 height 50
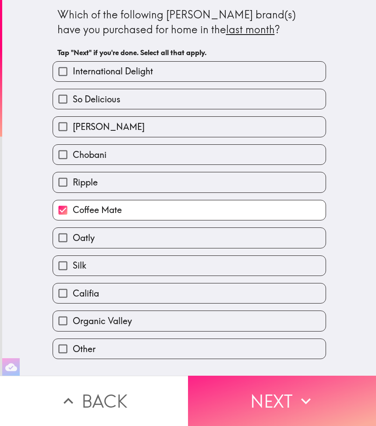
click at [188, 376] on button "Next" at bounding box center [282, 401] width 188 height 50
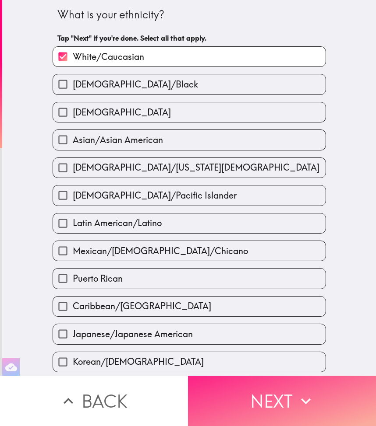
click at [188, 376] on button "Next" at bounding box center [282, 401] width 188 height 50
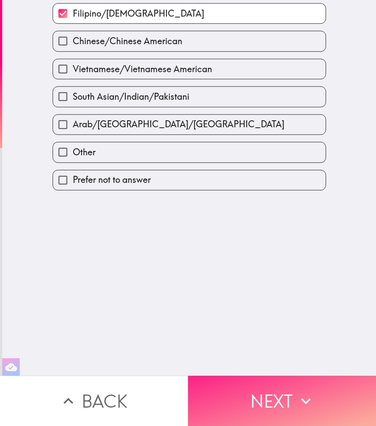
click at [188, 376] on button "Next" at bounding box center [282, 401] width 188 height 50
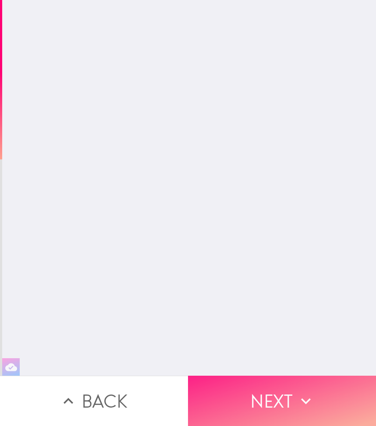
click at [188, 376] on button "Next" at bounding box center [282, 401] width 188 height 50
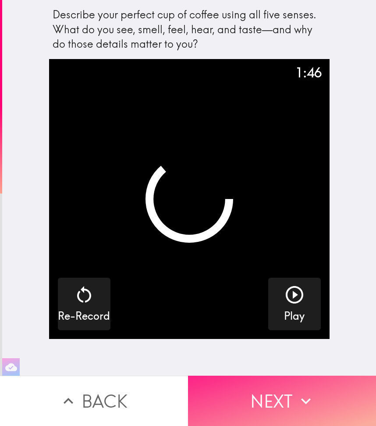
click at [188, 376] on button "Next" at bounding box center [282, 401] width 188 height 50
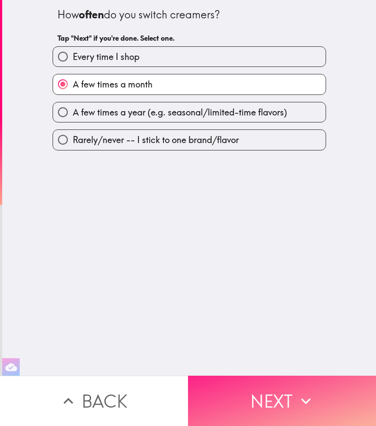
click at [188, 376] on button "Next" at bounding box center [282, 401] width 188 height 50
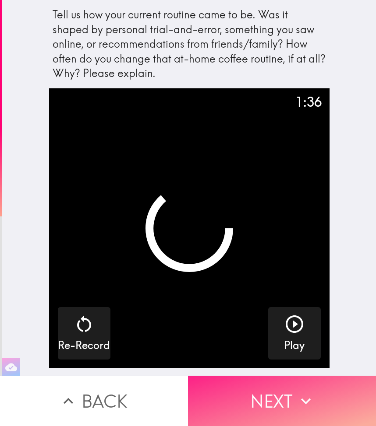
click at [188, 376] on button "Next" at bounding box center [282, 401] width 188 height 50
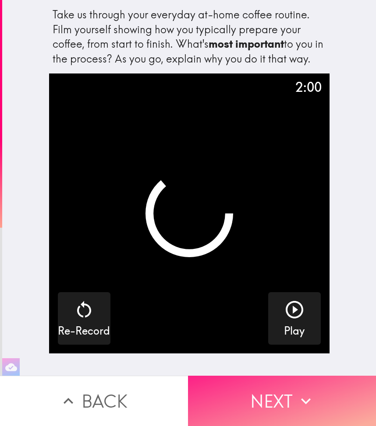
click at [188, 376] on button "Next" at bounding box center [282, 401] width 188 height 50
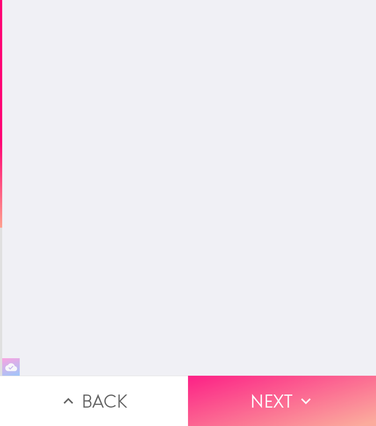
click at [188, 376] on button "Next" at bounding box center [282, 401] width 188 height 50
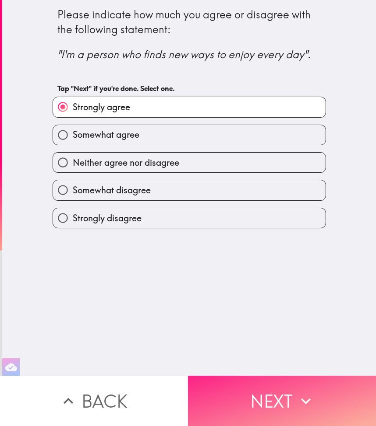
click at [188, 376] on button "Next" at bounding box center [282, 401] width 188 height 50
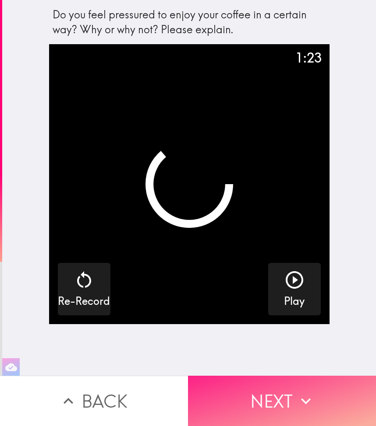
click at [188, 376] on button "Next" at bounding box center [282, 401] width 188 height 50
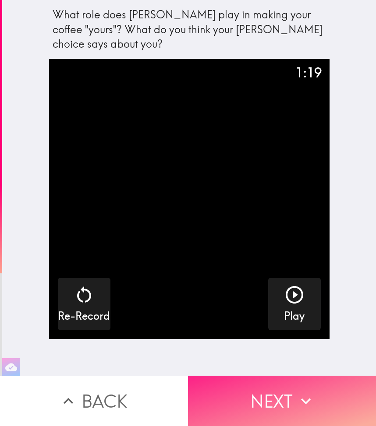
click at [188, 376] on button "Next" at bounding box center [282, 401] width 188 height 50
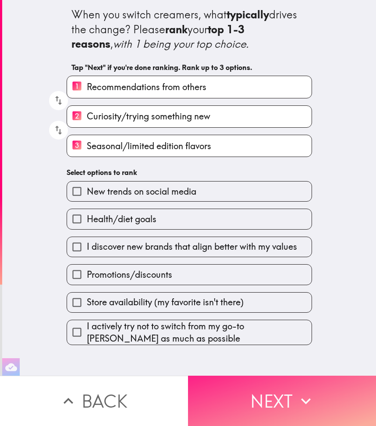
click at [188, 376] on button "Next" at bounding box center [282, 401] width 188 height 50
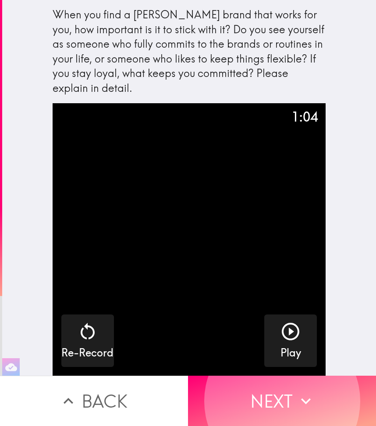
click at [188, 376] on button "Next" at bounding box center [282, 401] width 188 height 50
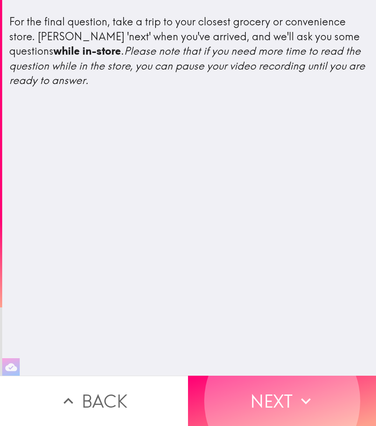
click at [188, 376] on button "Next" at bounding box center [282, 401] width 188 height 50
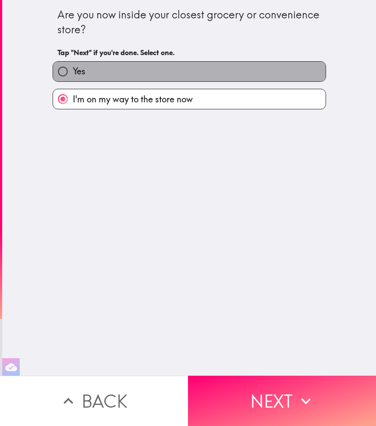
click at [138, 79] on label "Yes" at bounding box center [189, 72] width 272 height 20
click at [73, 79] on input "Yes" at bounding box center [63, 72] width 20 height 20
radio input "true"
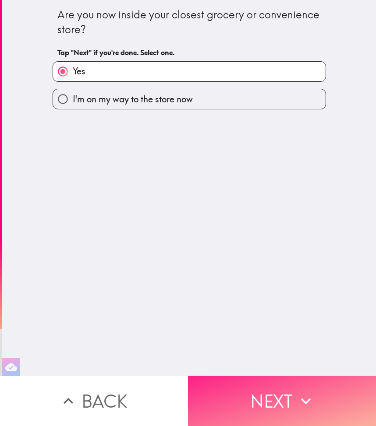
click at [299, 409] on icon "button" at bounding box center [305, 401] width 19 height 19
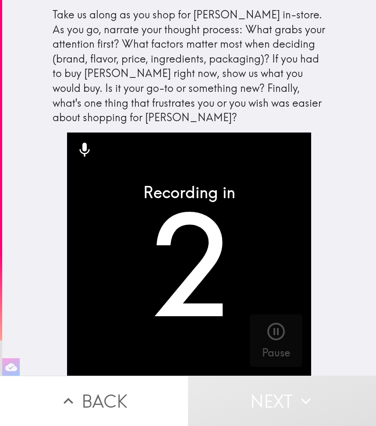
click at [315, 75] on div "Take us along as you shop for [PERSON_NAME] in-store. As you go, narrate your t…" at bounding box center [189, 66] width 273 height 118
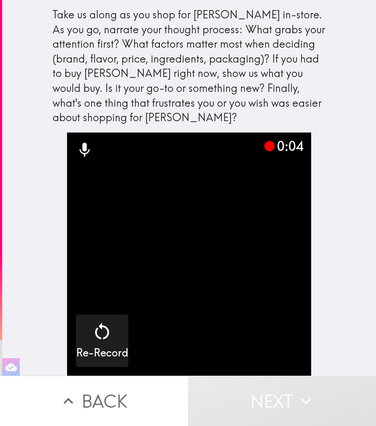
click at [315, 94] on div "Take us along as you shop for [PERSON_NAME] in-store. As you go, narrate your t…" at bounding box center [189, 66] width 273 height 118
click at [264, 56] on div "Take us along as you shop for [PERSON_NAME] in-store. As you go, narrate your t…" at bounding box center [189, 66] width 273 height 118
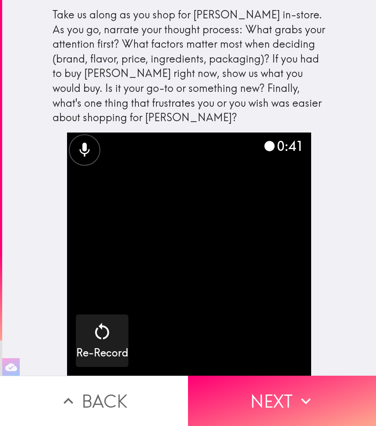
click at [255, 44] on div "Take us along as you shop for [PERSON_NAME] in-store. As you go, narrate your t…" at bounding box center [189, 66] width 273 height 118
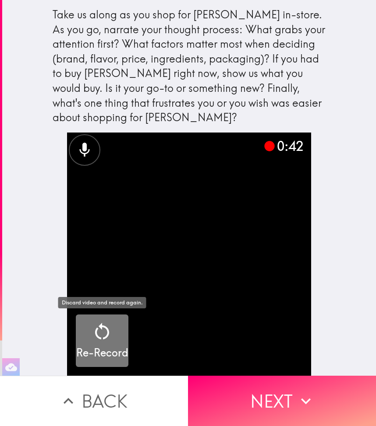
click at [109, 318] on button "Re-Record" at bounding box center [102, 341] width 53 height 53
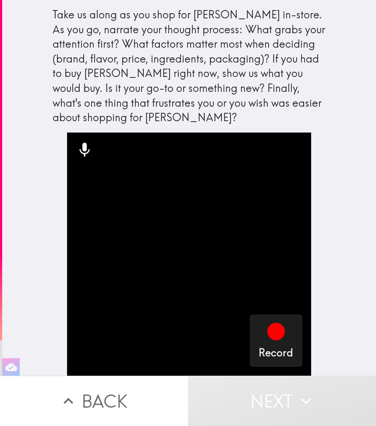
drag, startPoint x: 53, startPoint y: 11, endPoint x: 139, endPoint y: 113, distance: 133.0
click at [139, 113] on div "Take us along as you shop for [PERSON_NAME] in-store. As you go, narrate your t…" at bounding box center [189, 66] width 273 height 118
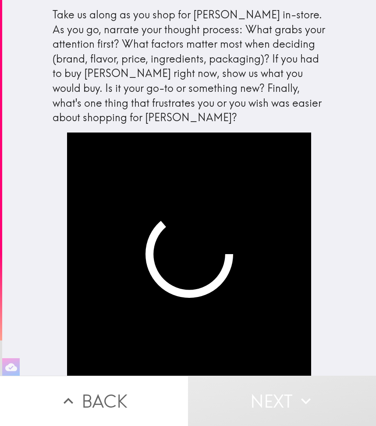
click at [192, 93] on div "Take us along as you shop for [PERSON_NAME] in-store. As you go, narrate your t…" at bounding box center [189, 66] width 273 height 118
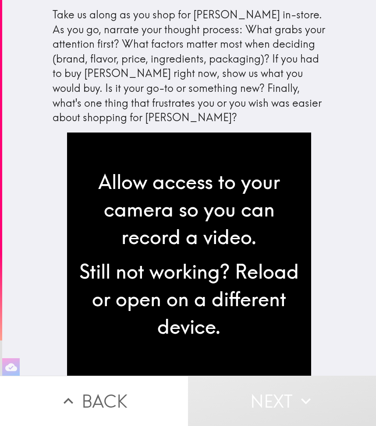
click at [201, 128] on div "Take us along as you shop for [PERSON_NAME] in-store. As you go, narrate your t…" at bounding box center [189, 70] width 280 height 126
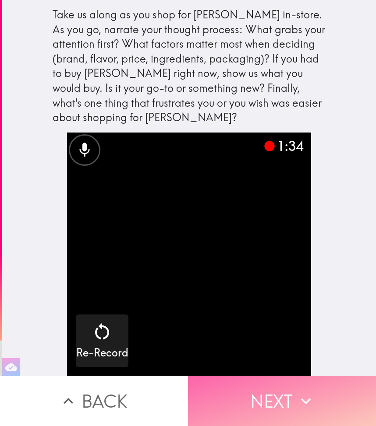
click at [310, 410] on icon "button" at bounding box center [305, 401] width 19 height 19
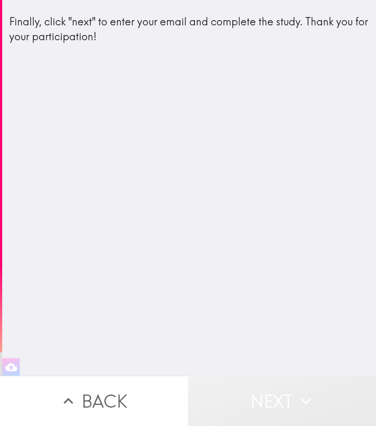
click at [303, 412] on button "Next" at bounding box center [282, 401] width 188 height 50
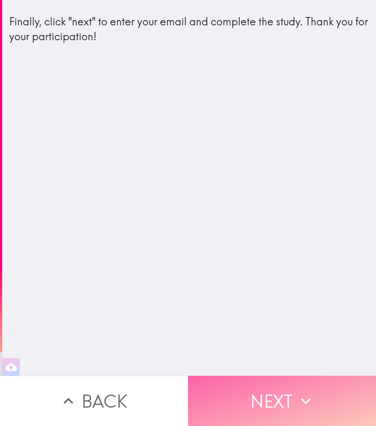
click at [311, 391] on button "Next" at bounding box center [282, 401] width 188 height 50
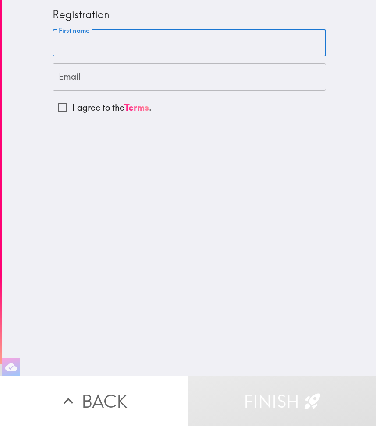
click at [145, 33] on input "First name" at bounding box center [189, 43] width 273 height 27
type input "[PERSON_NAME]"
type input "[PERSON_NAME][EMAIL_ADDRESS][DOMAIN_NAME]"
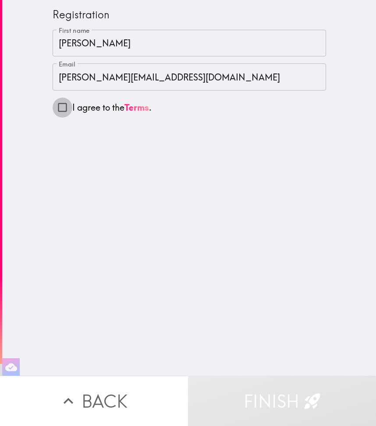
click at [69, 107] on input "I agree to the Terms ." at bounding box center [63, 108] width 20 height 20
checkbox input "true"
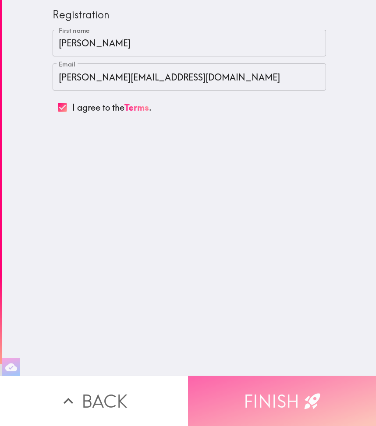
click at [280, 384] on button "Finish" at bounding box center [282, 401] width 188 height 50
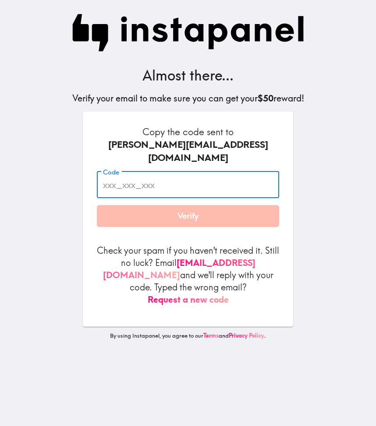
click at [190, 172] on input "Code" at bounding box center [188, 185] width 182 height 27
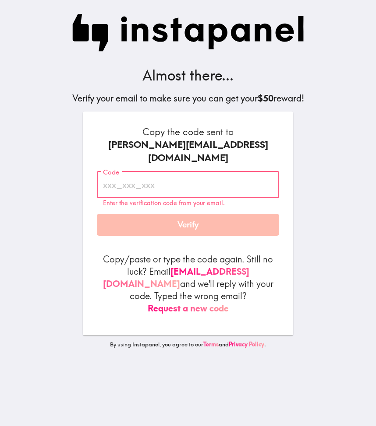
paste input "5kf_f3t_N8G"
type input "5kf_f3t_N8G"
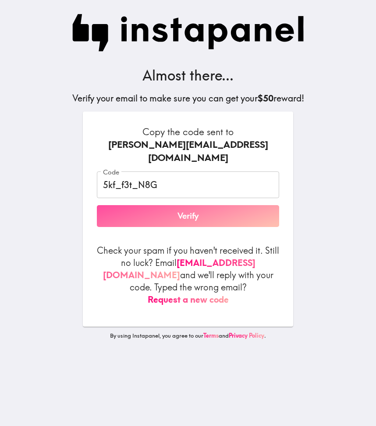
click at [219, 210] on button "Verify" at bounding box center [188, 216] width 182 height 22
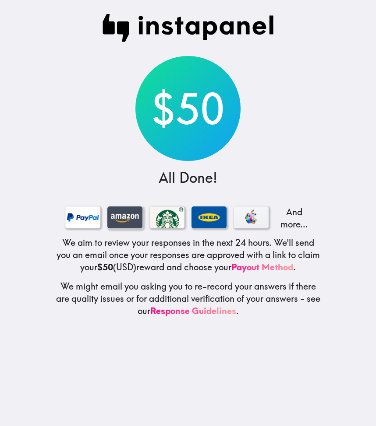
click at [128, 215] on div at bounding box center [124, 218] width 35 height 22
